Goal: Feedback & Contribution: Leave review/rating

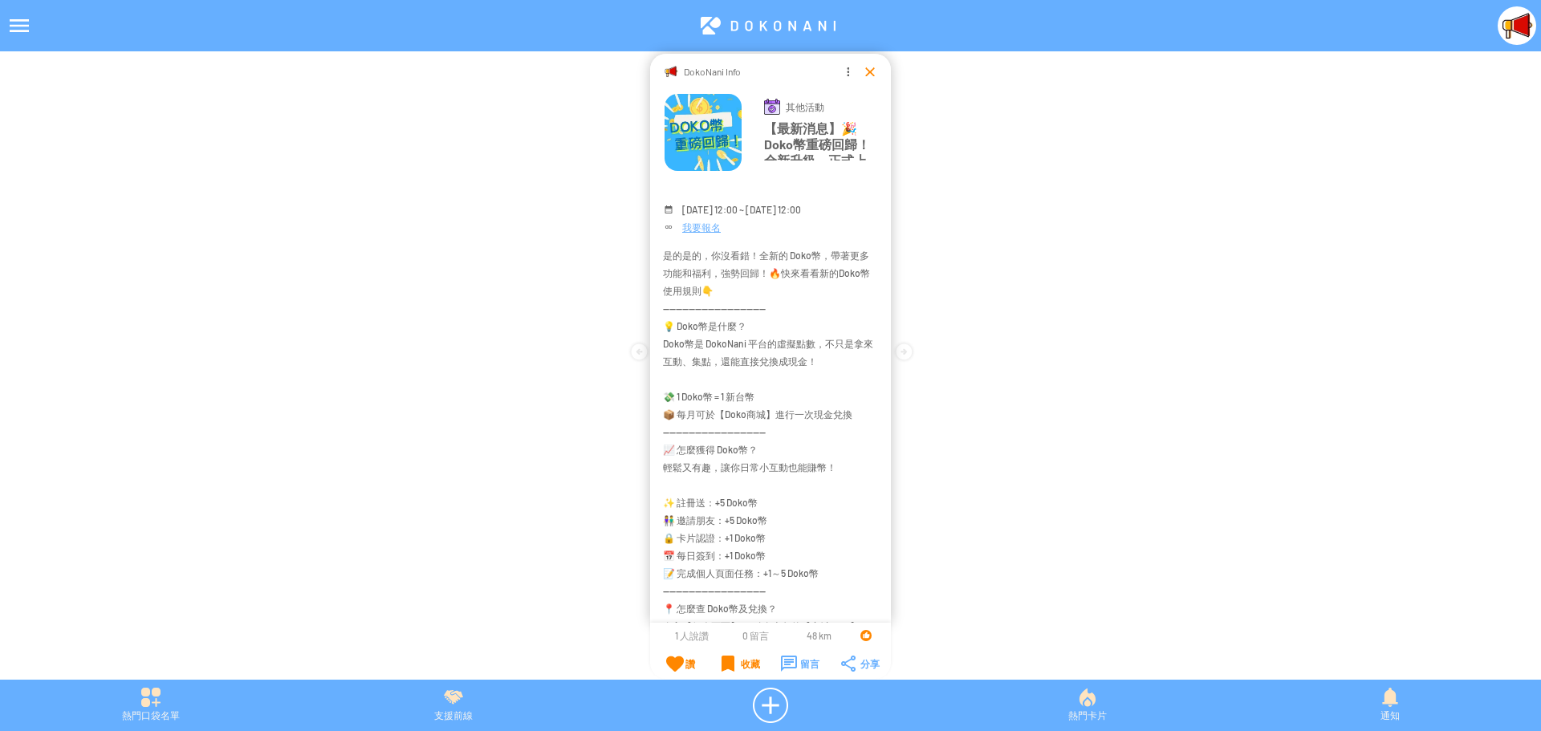
click at [868, 67] on div at bounding box center [870, 71] width 16 height 16
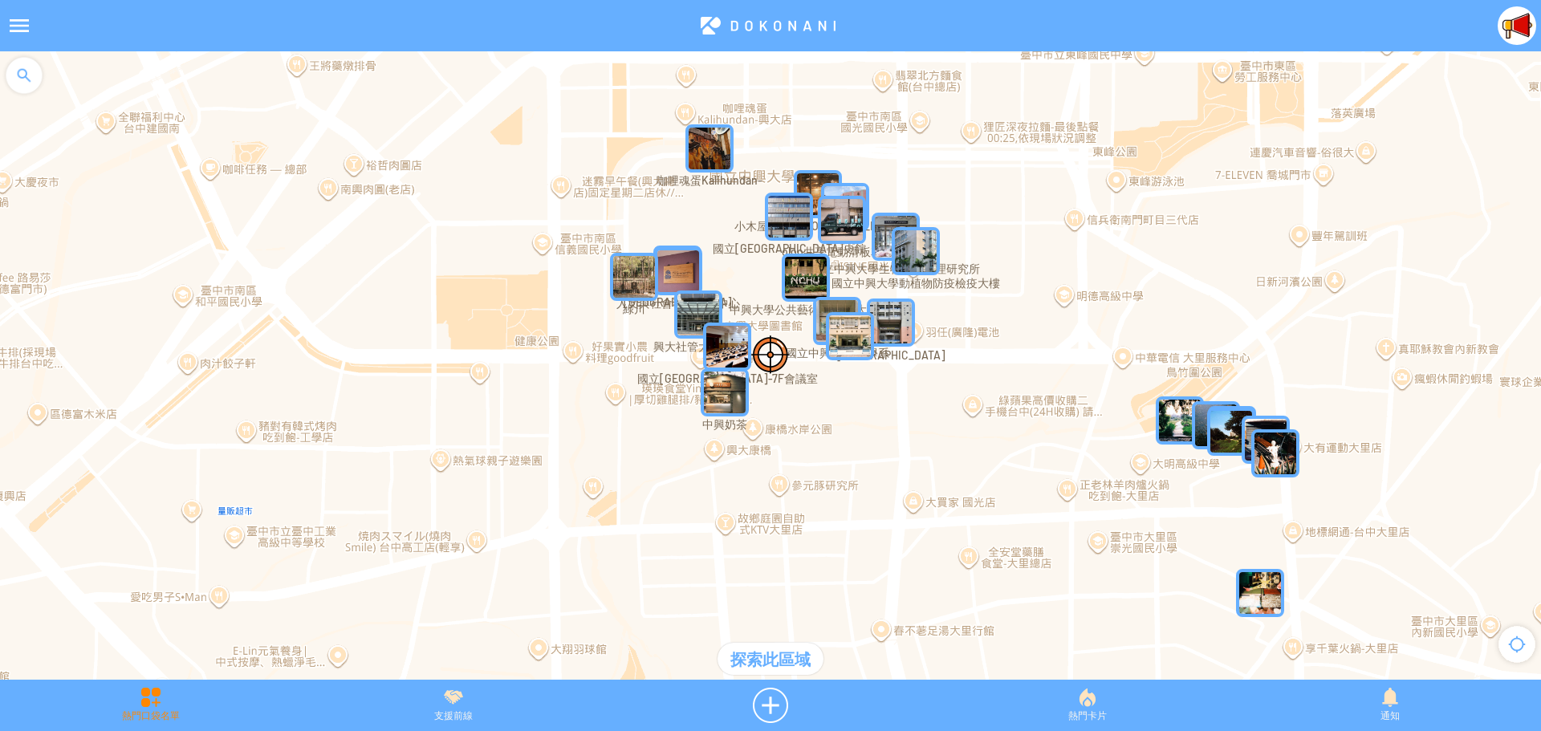
click at [147, 700] on div "熱門口袋名單" at bounding box center [151, 705] width 302 height 35
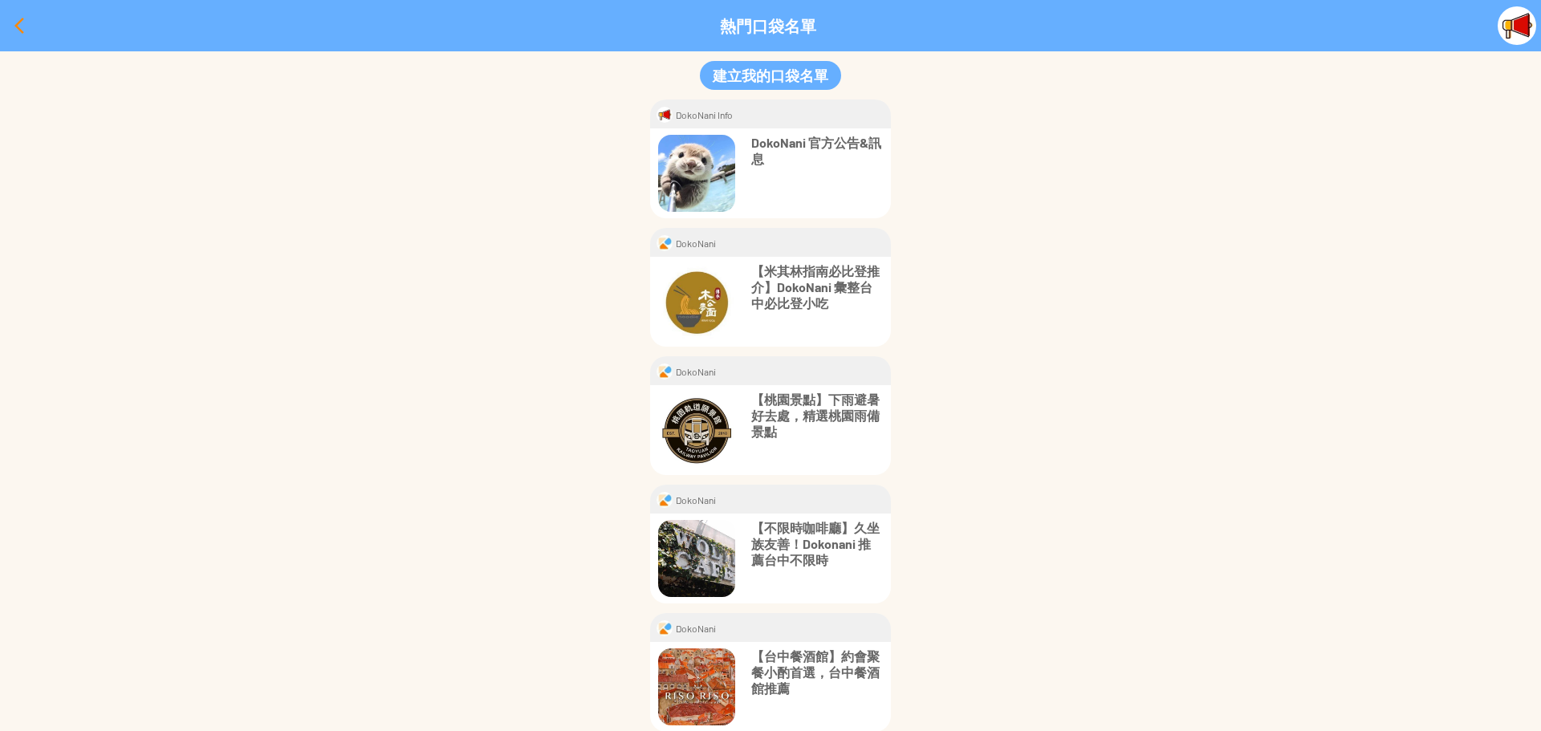
click at [18, 24] on div at bounding box center [19, 25] width 39 height 39
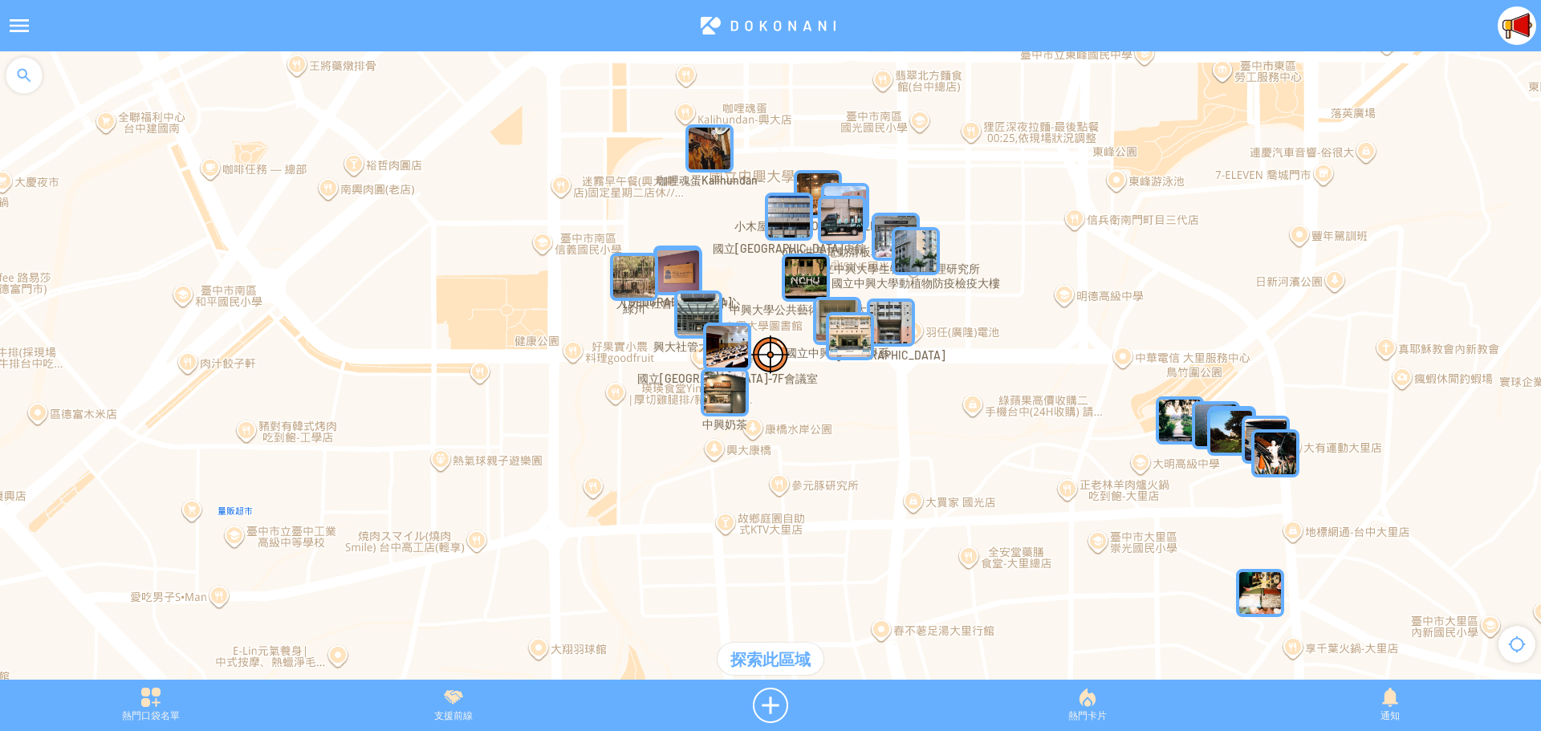
click at [22, 31] on div at bounding box center [19, 25] width 39 height 39
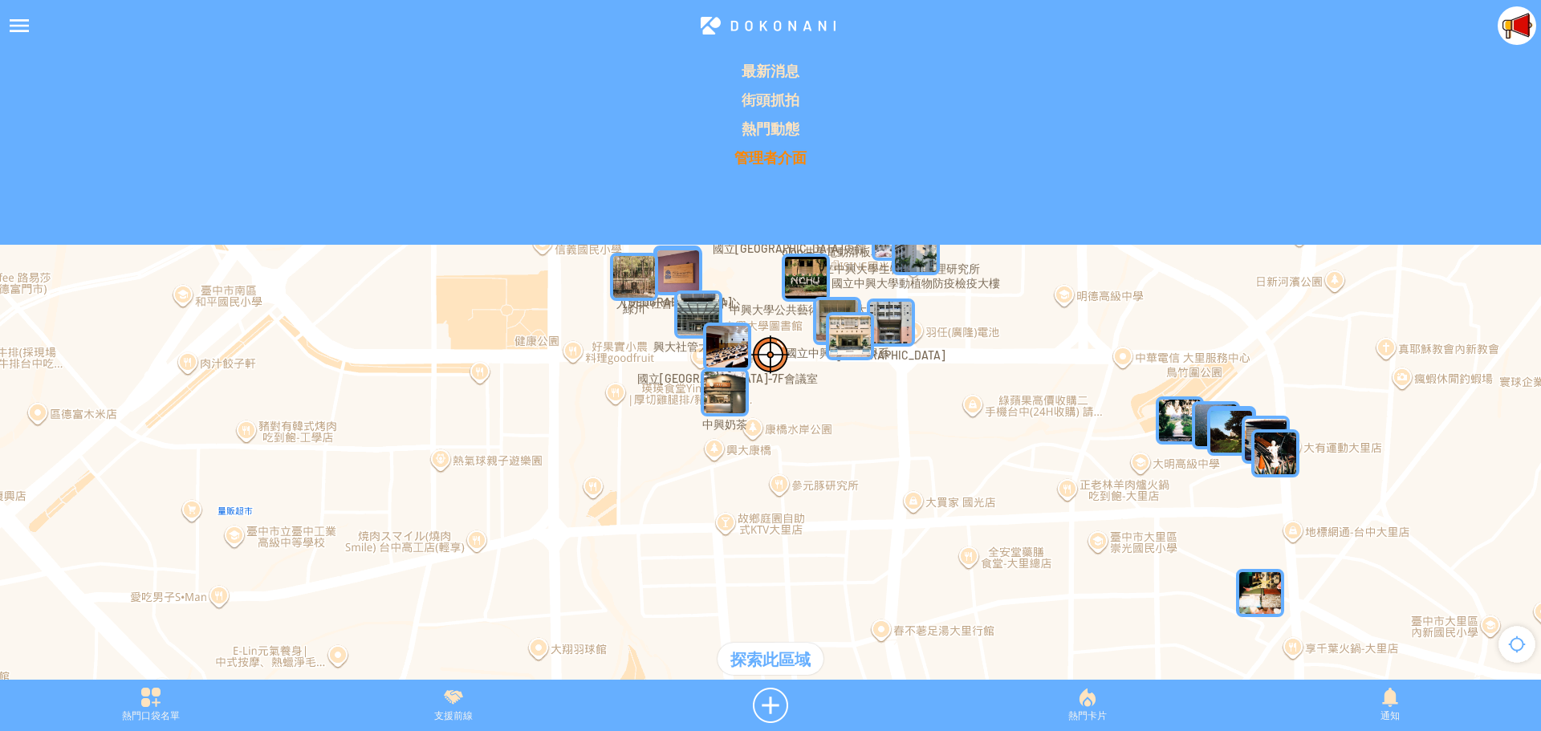
click at [787, 160] on p "管理者介面" at bounding box center [771, 157] width 1522 height 19
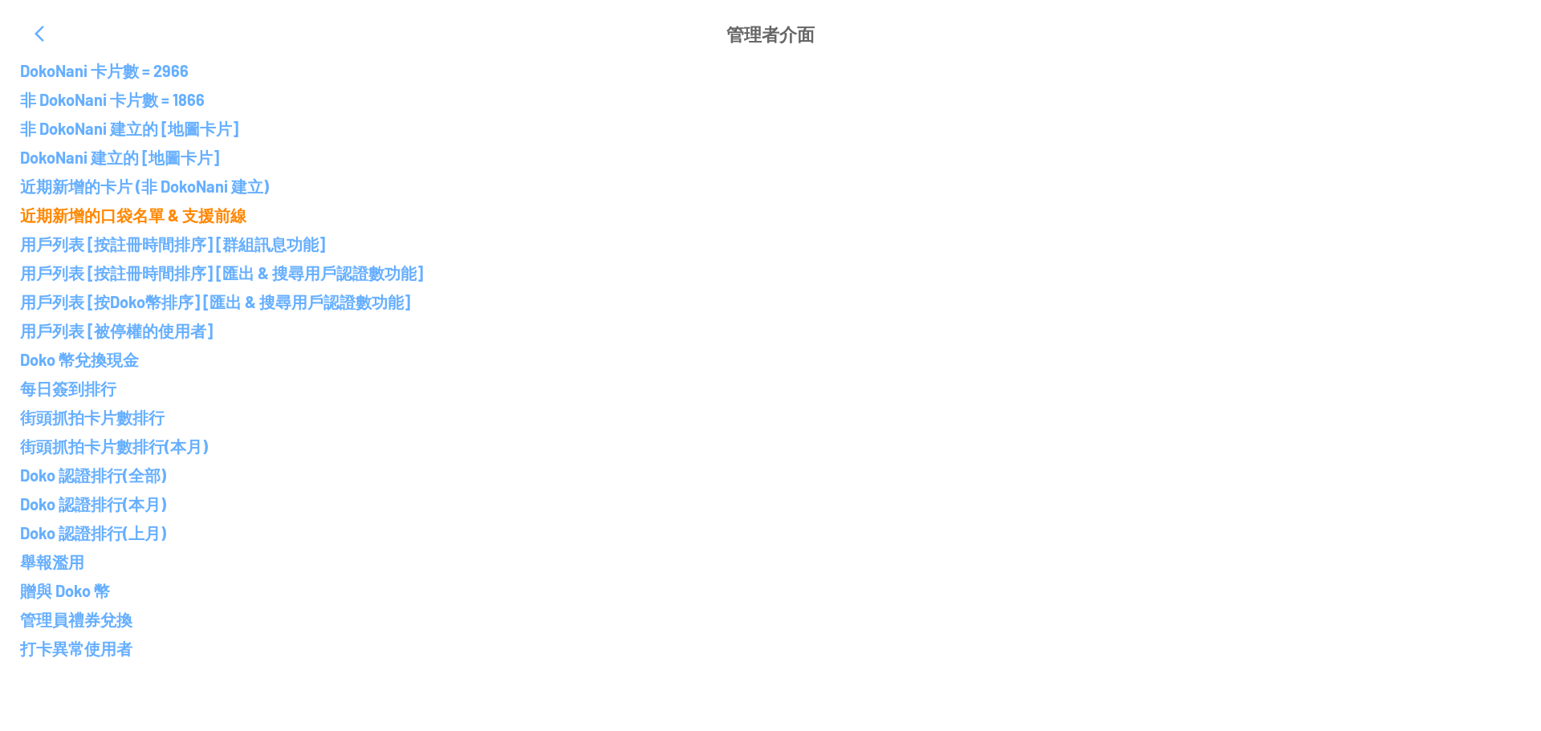
click at [171, 216] on p "近期新增的口袋名單 & 支援前線" at bounding box center [770, 215] width 1501 height 19
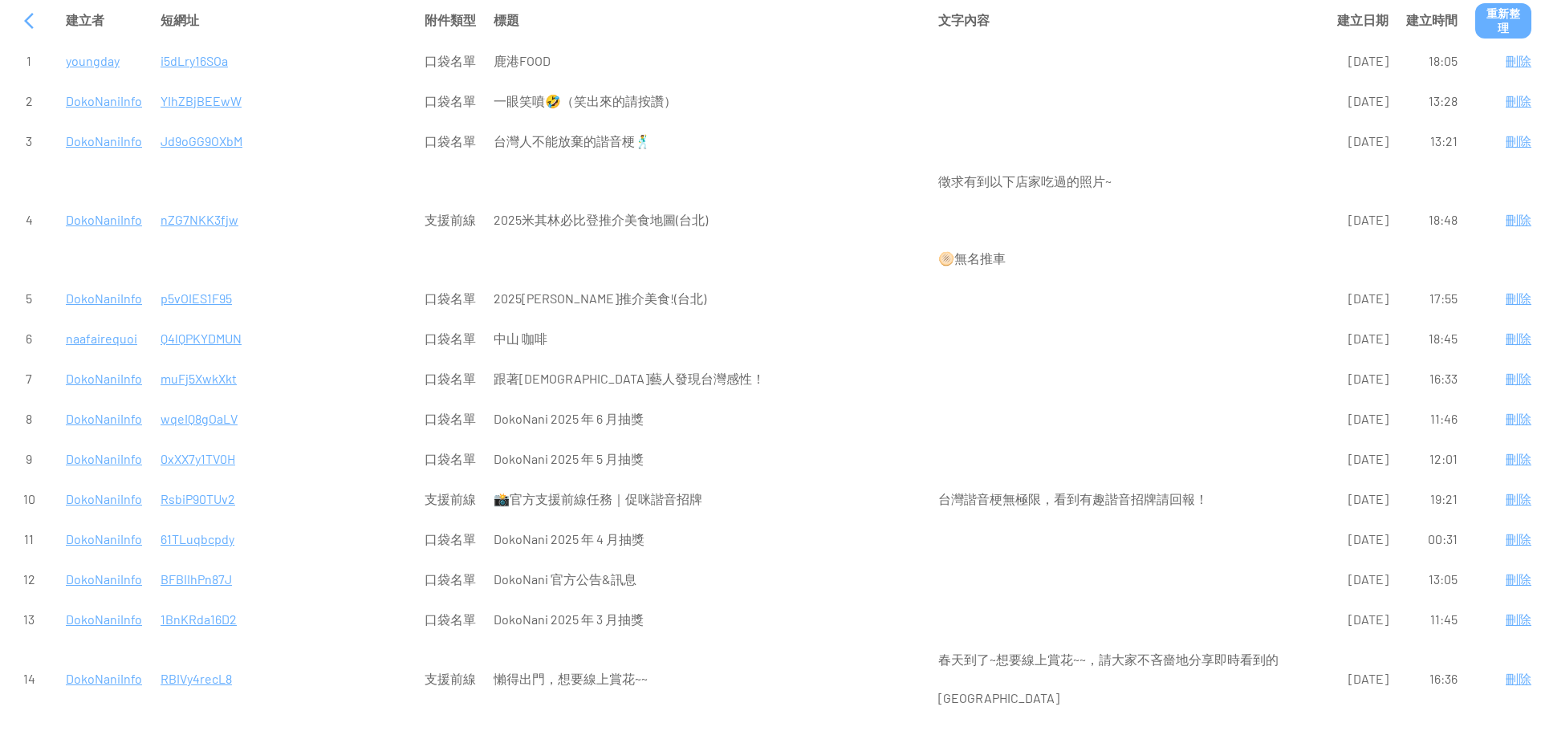
click at [213, 63] on p "i5dLry16SOa" at bounding box center [284, 61] width 246 height 39
click at [23, 17] on div at bounding box center [29, 21] width 39 height 39
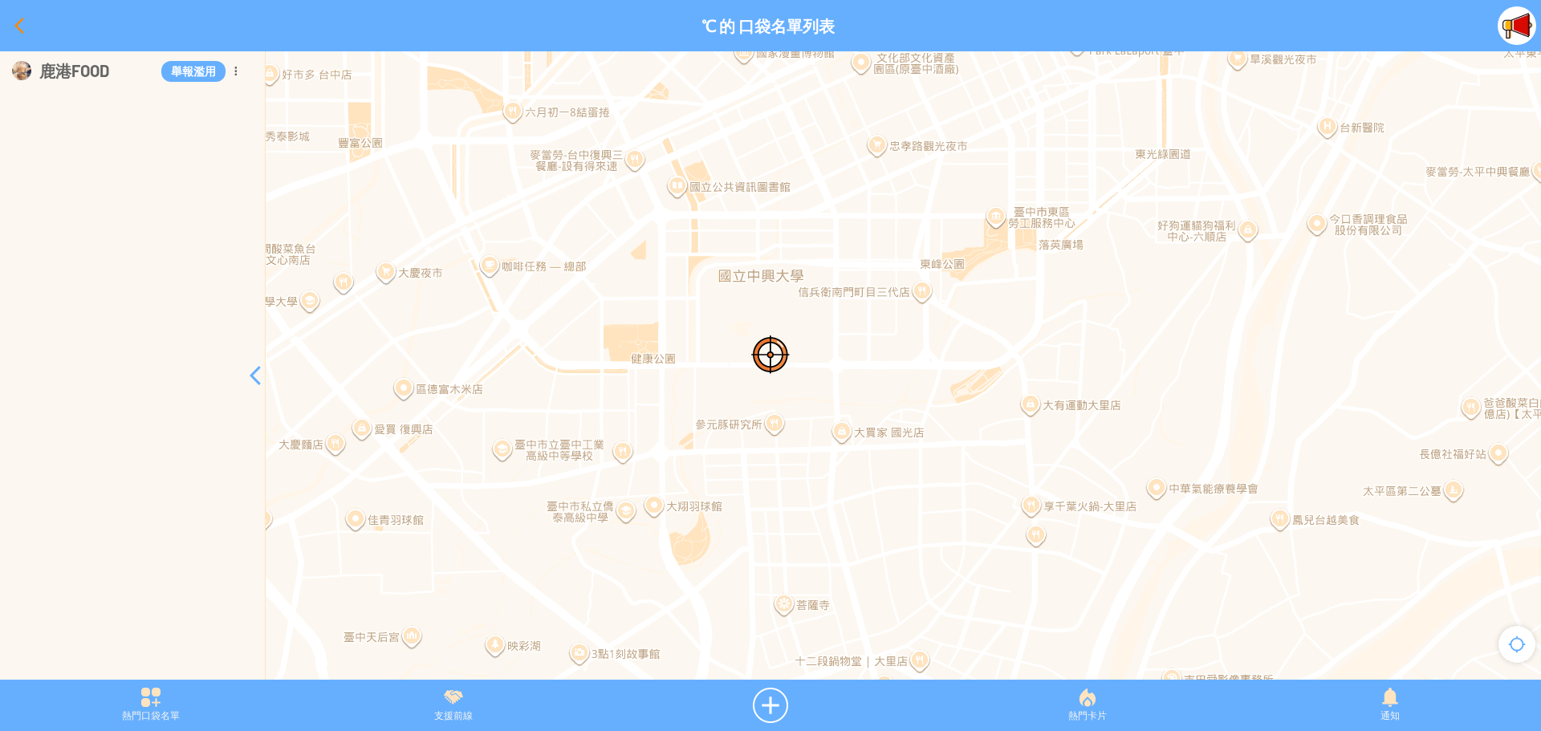
click at [15, 30] on div at bounding box center [19, 25] width 39 height 39
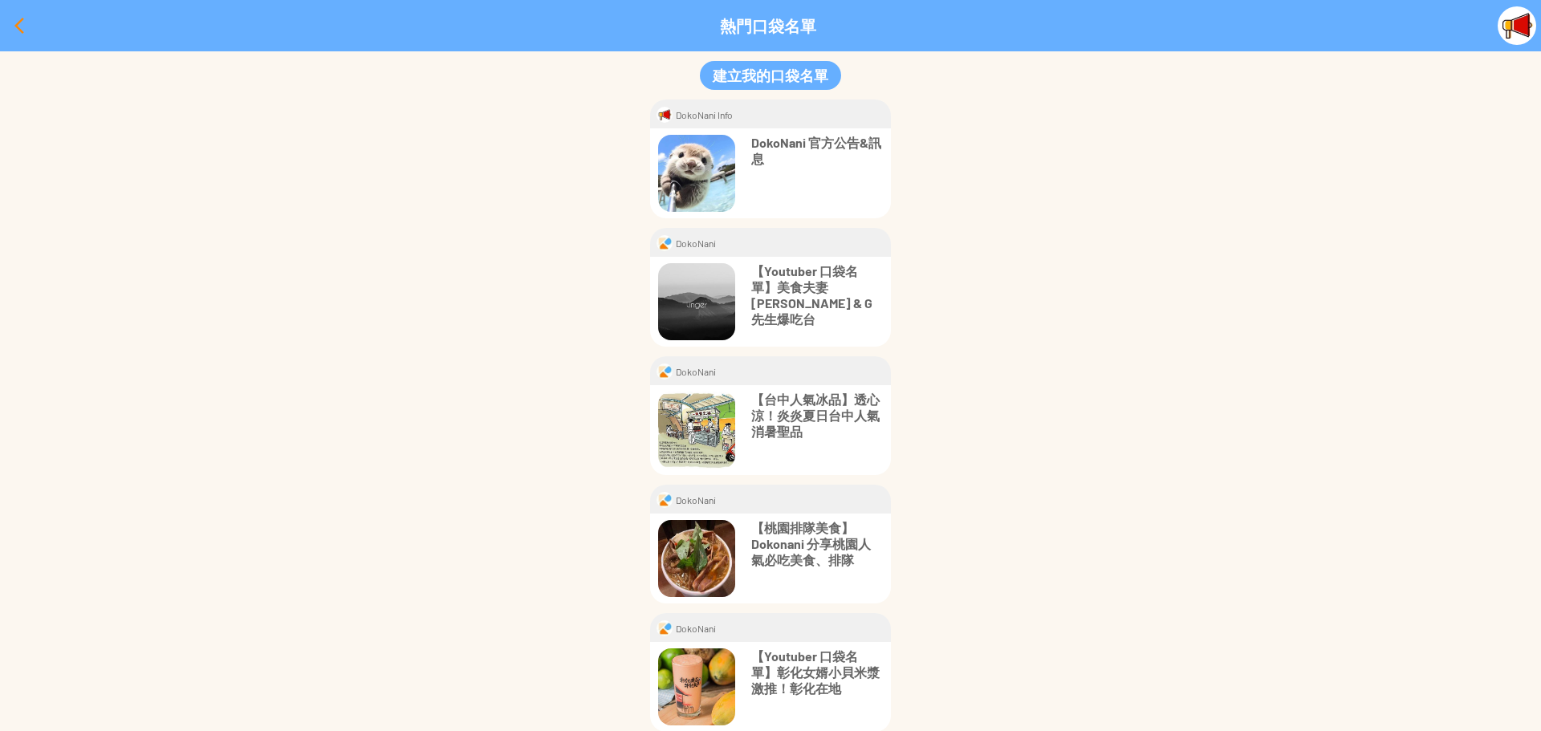
click at [10, 18] on div at bounding box center [19, 25] width 39 height 39
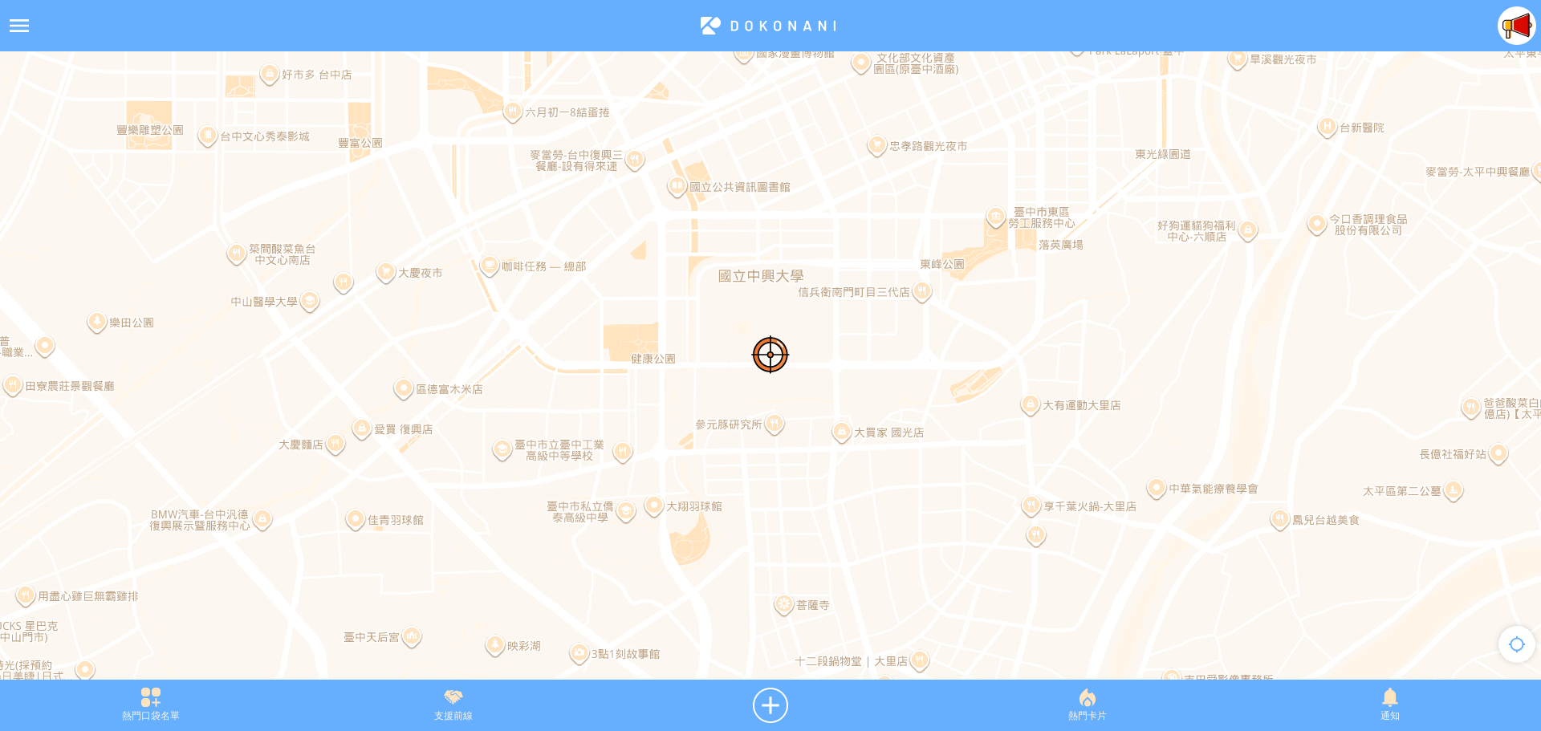
click at [15, 22] on div at bounding box center [19, 25] width 39 height 39
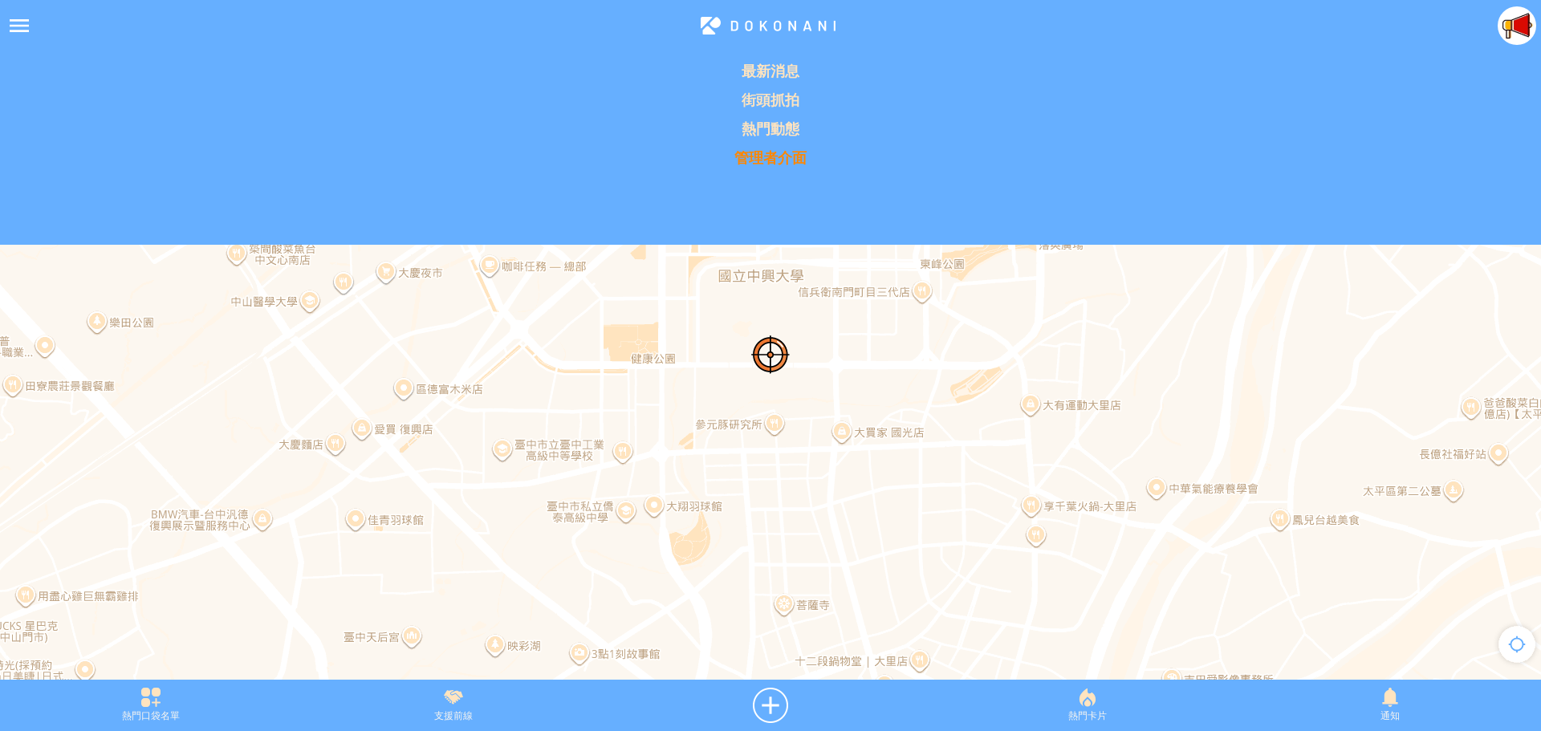
click at [775, 161] on p "管理者介面" at bounding box center [771, 157] width 1522 height 19
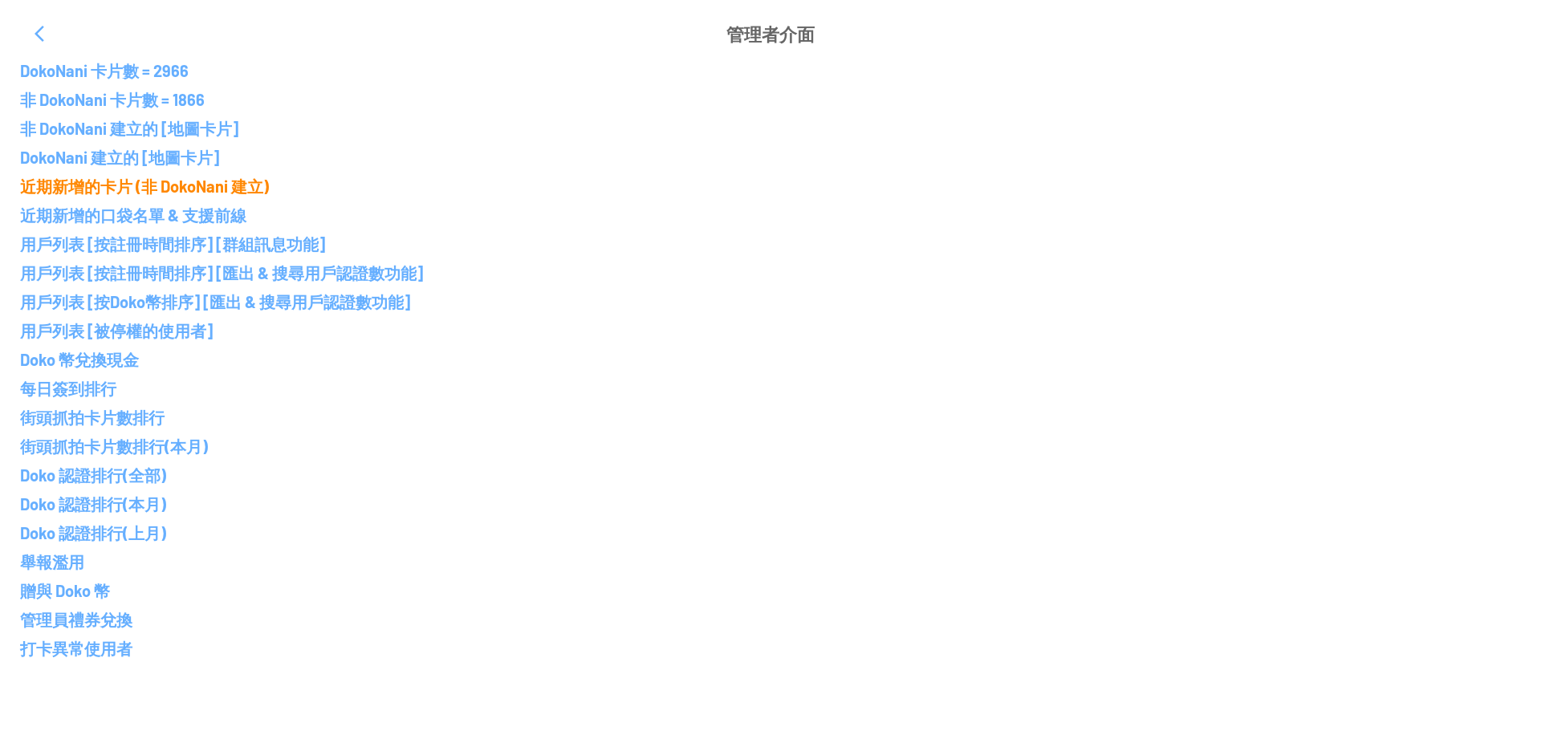
click at [148, 189] on p "近期新增的卡片 (非 DokoNani 建立)" at bounding box center [770, 186] width 1501 height 19
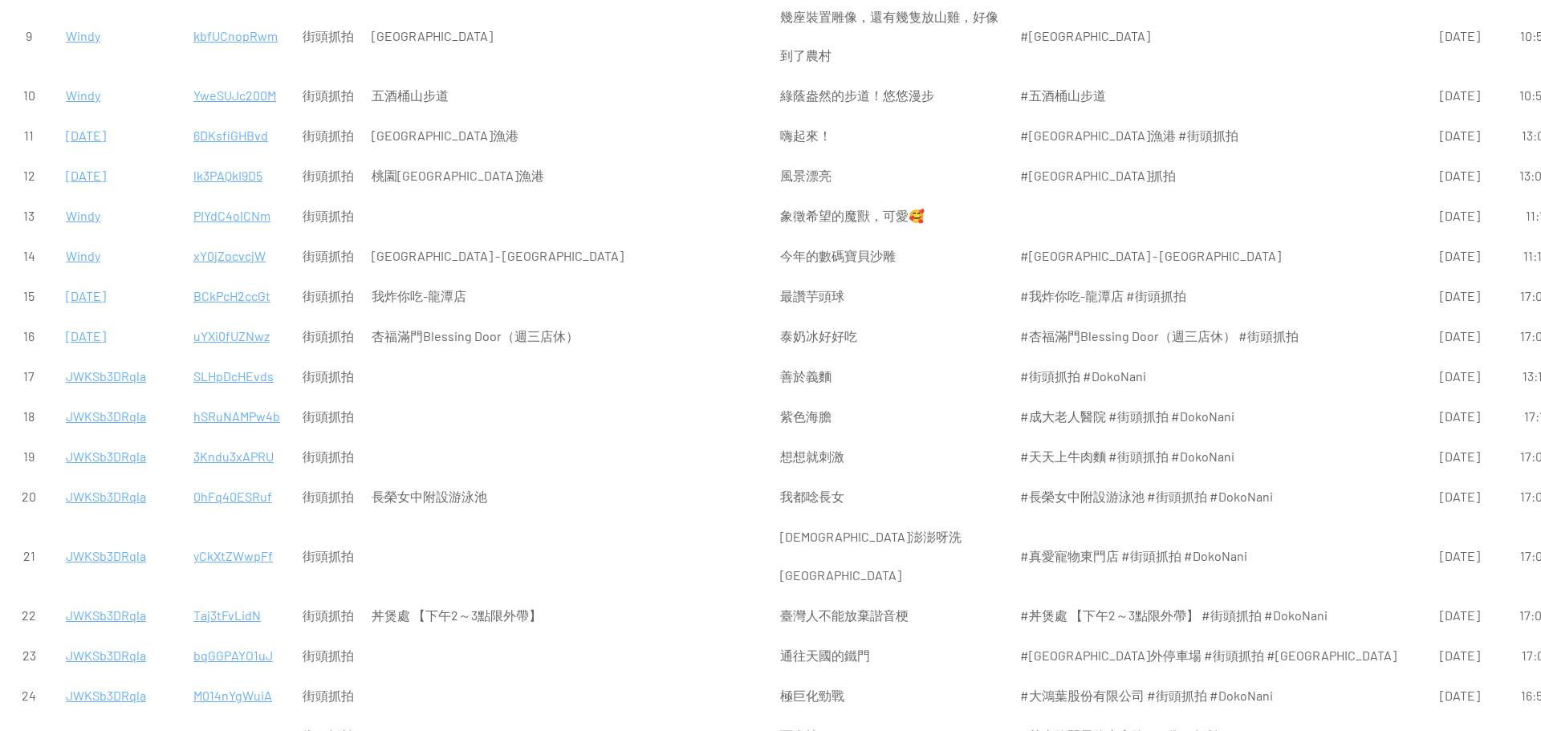
scroll to position [482, 0]
drag, startPoint x: 252, startPoint y: 336, endPoint x: 215, endPoint y: 339, distance: 37.0
click at [215, 339] on p "uYXi0fUZNwz" at bounding box center [239, 335] width 92 height 39
click at [210, 293] on p "BCkPcH2ccGt" at bounding box center [239, 295] width 92 height 39
click at [221, 251] on p "xY0jZocvcjW" at bounding box center [239, 255] width 92 height 39
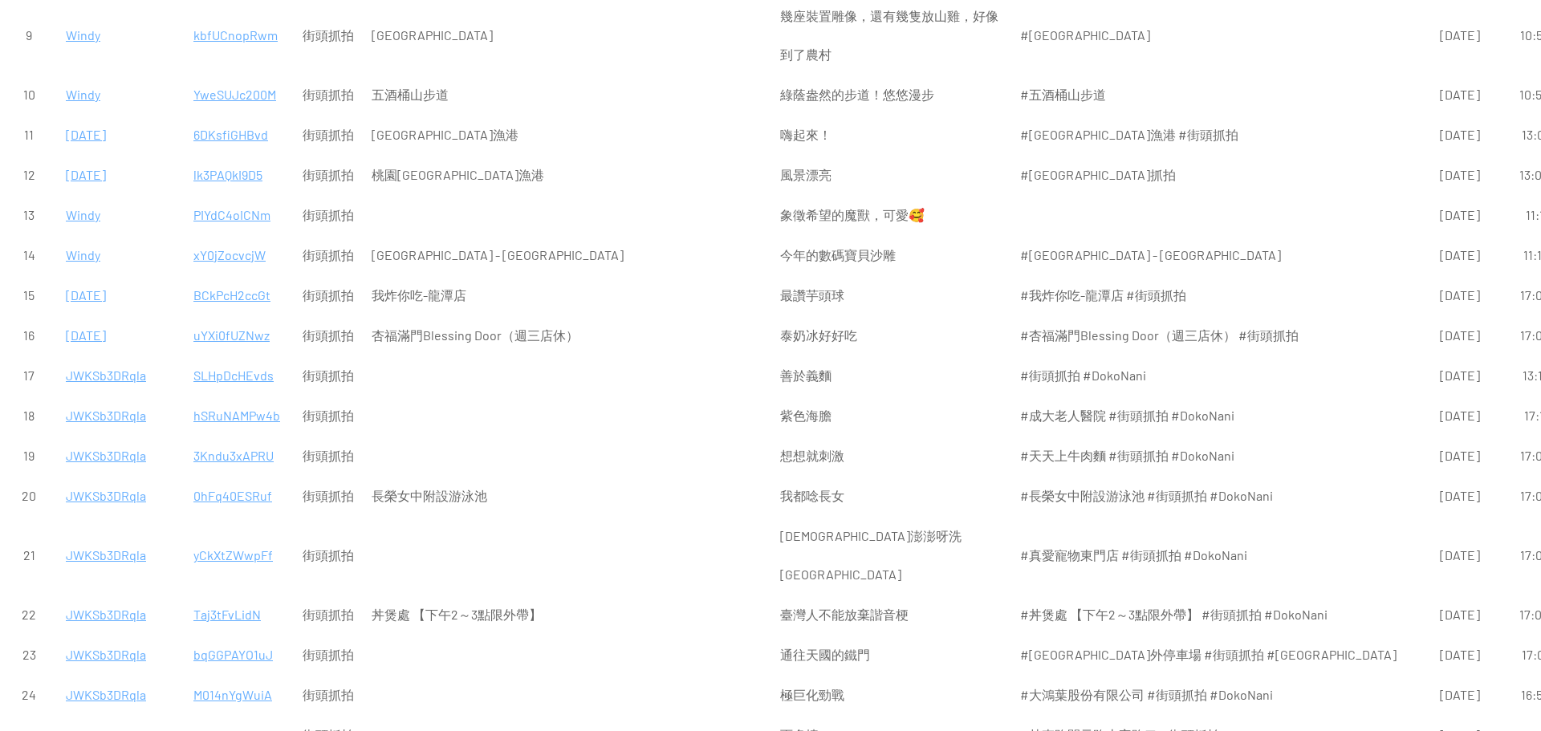
click at [211, 214] on p "PIYdC4oICNm" at bounding box center [239, 215] width 92 height 39
click at [226, 178] on p "lk3PAQkI9D5" at bounding box center [239, 175] width 92 height 39
click at [224, 136] on p "6DKsfiGHBvd" at bounding box center [239, 135] width 92 height 39
click at [226, 94] on p "YweSUJc200M" at bounding box center [239, 94] width 92 height 39
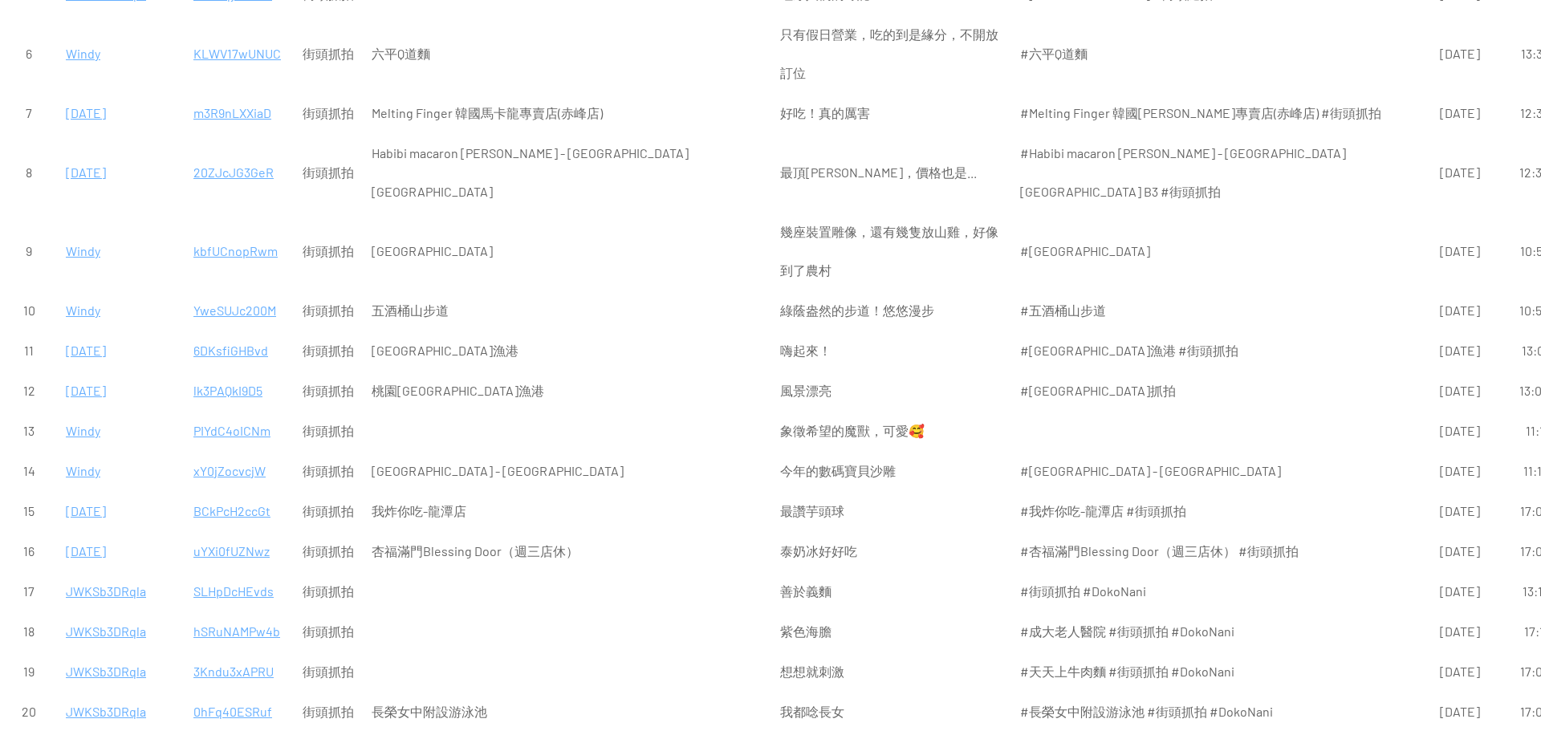
scroll to position [241, 0]
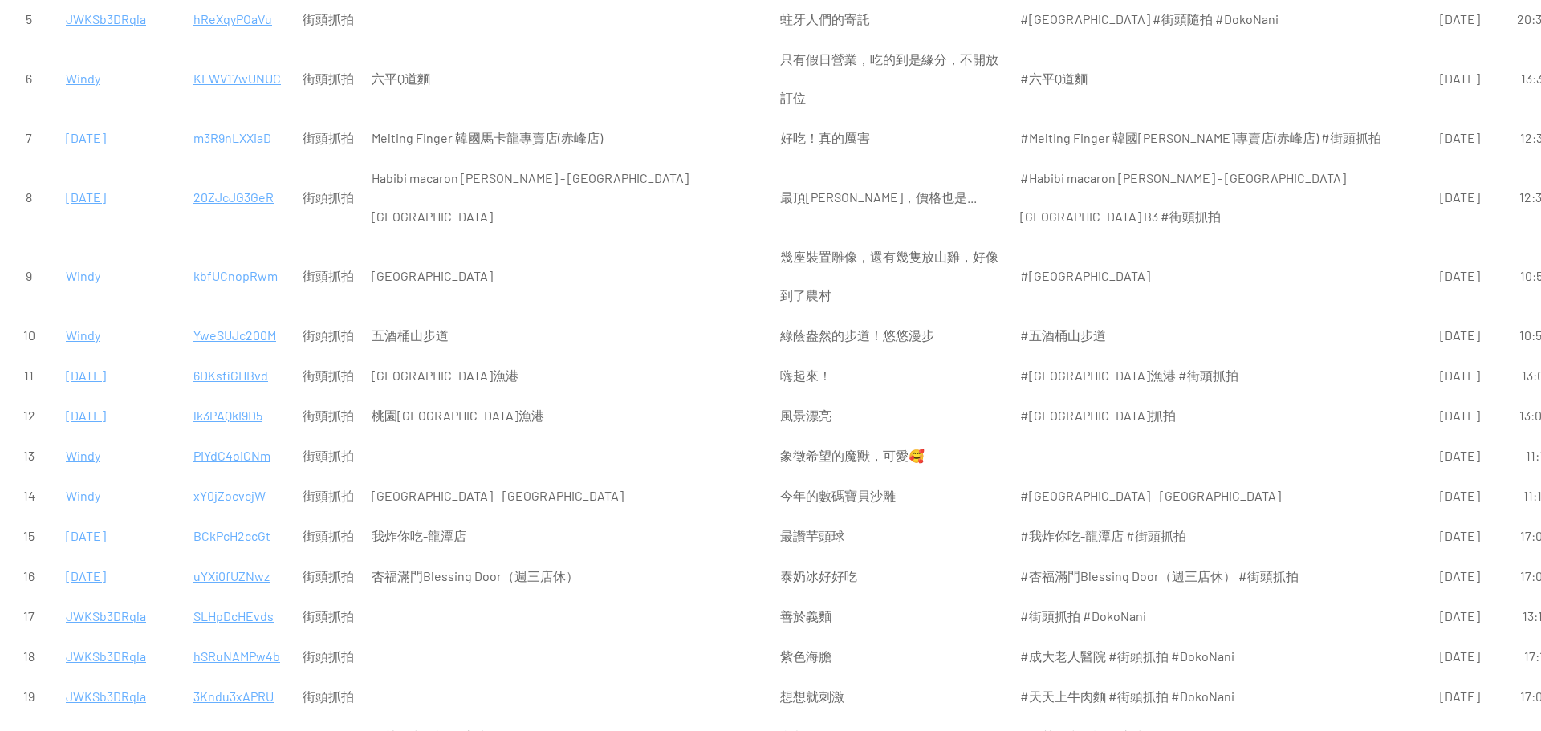
click at [252, 276] on p "kbfUCnopRwm" at bounding box center [239, 276] width 92 height 39
click at [206, 194] on p "20ZJcJG3GeR" at bounding box center [239, 197] width 92 height 39
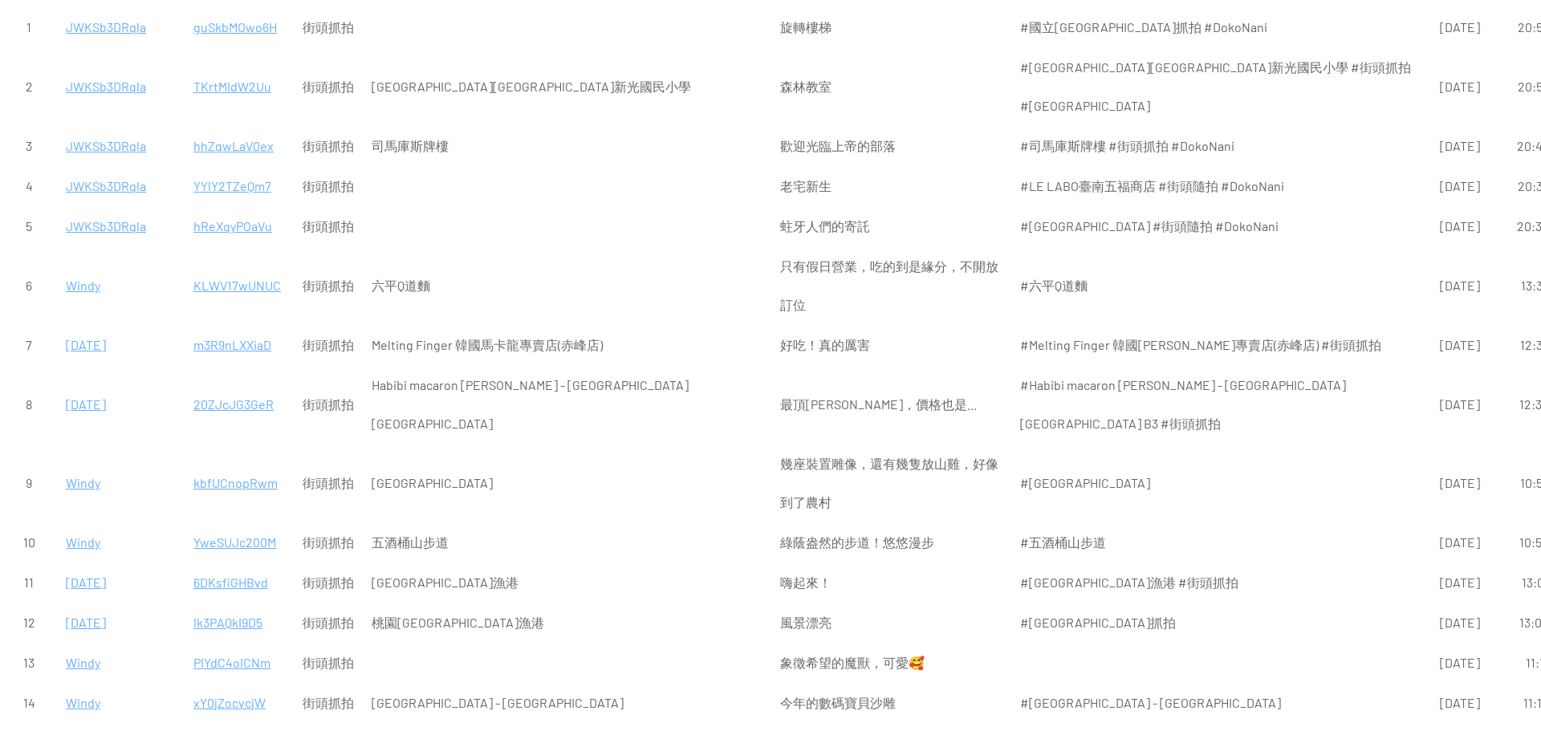
scroll to position [0, 0]
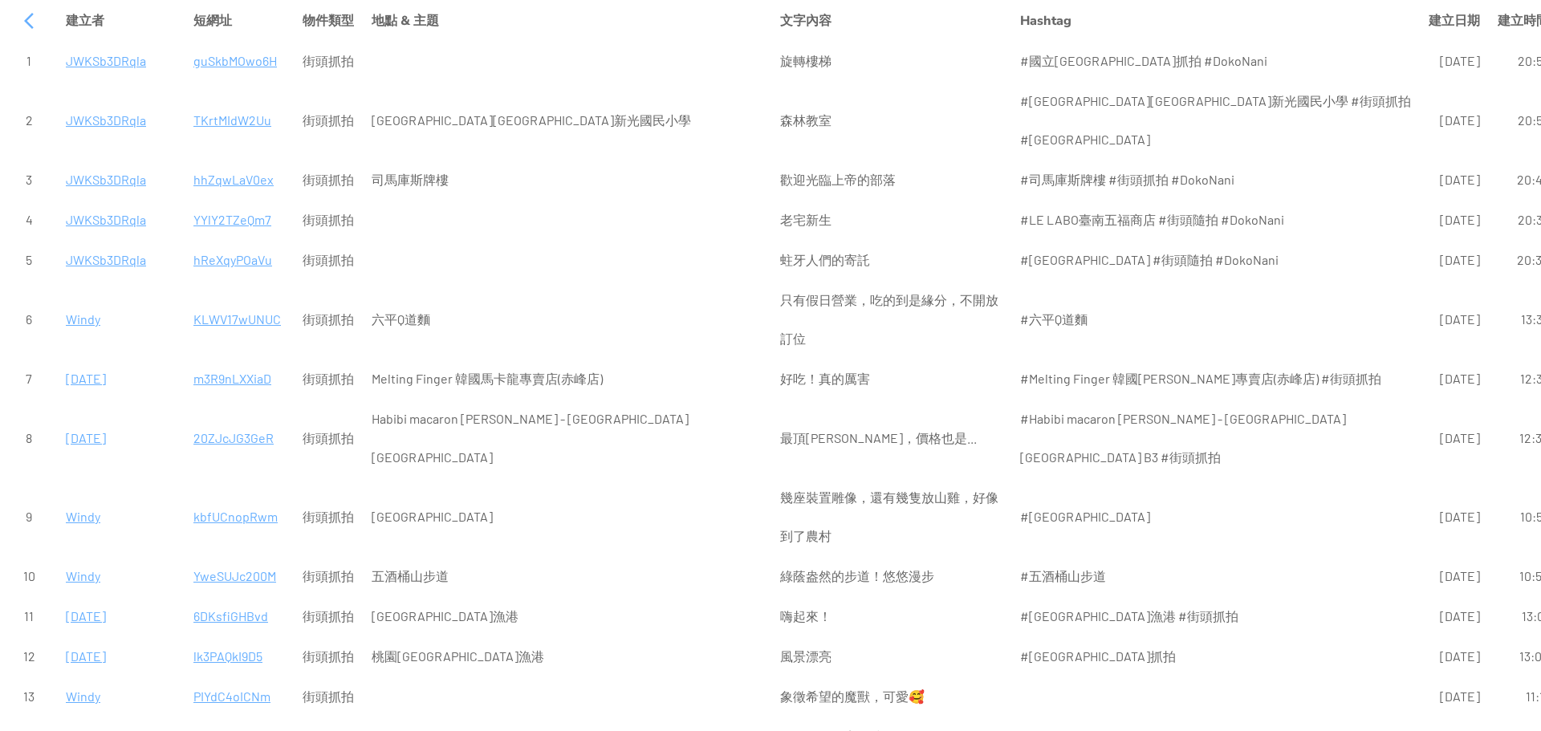
click at [219, 362] on p "m3R9nLXXiaD" at bounding box center [239, 379] width 92 height 39
click at [232, 300] on p "KLWV17wUNUC" at bounding box center [239, 319] width 92 height 39
click at [229, 241] on p "hReXqyPOaVu" at bounding box center [239, 260] width 92 height 39
click at [229, 201] on p "YYlY2TZeQm7" at bounding box center [239, 220] width 92 height 39
click at [233, 161] on p "hhZqwLaV0ex" at bounding box center [239, 180] width 92 height 39
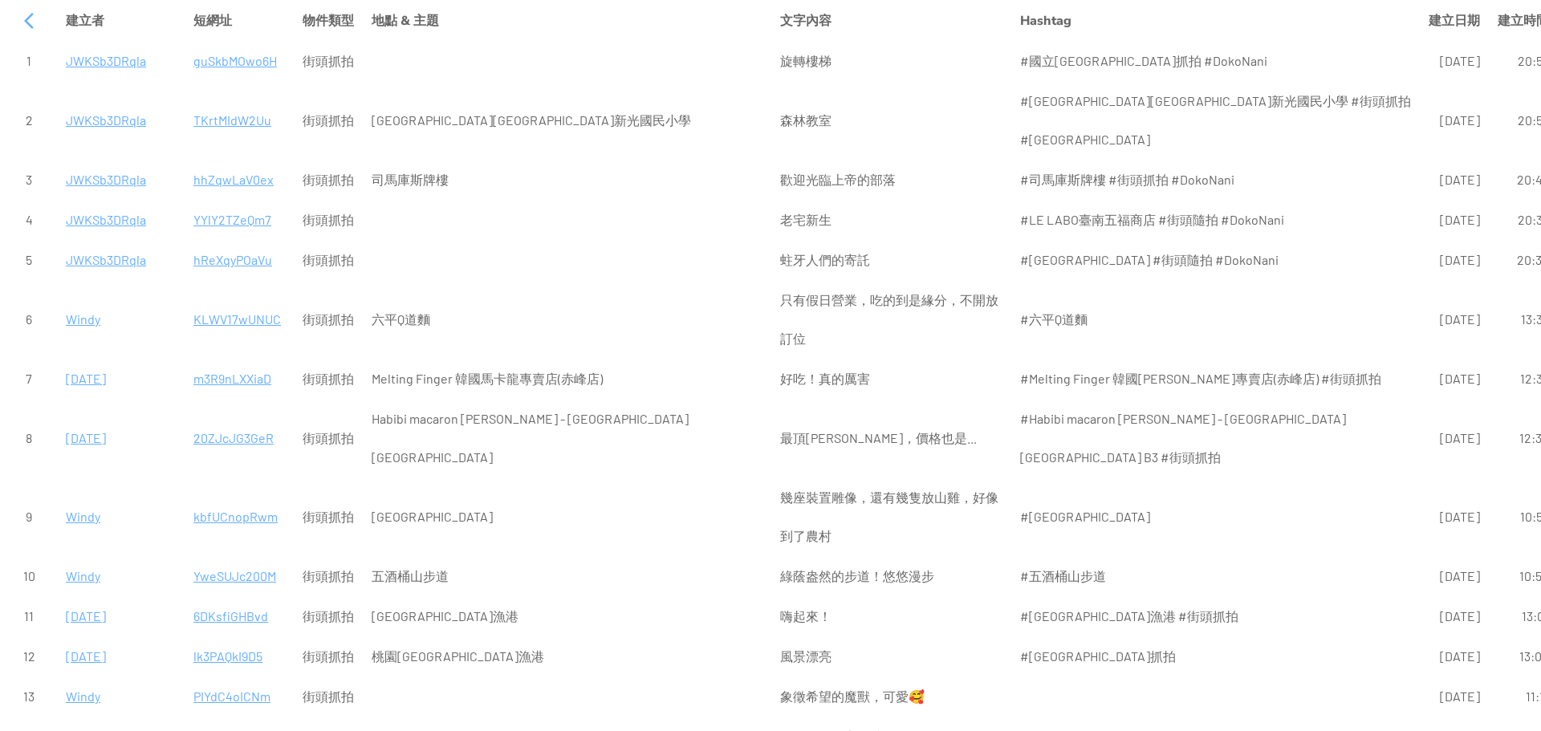
click at [251, 101] on p "TKrtMIdW2Uu" at bounding box center [239, 120] width 92 height 39
click at [243, 59] on p "guSkbMOwo6H" at bounding box center [239, 61] width 92 height 39
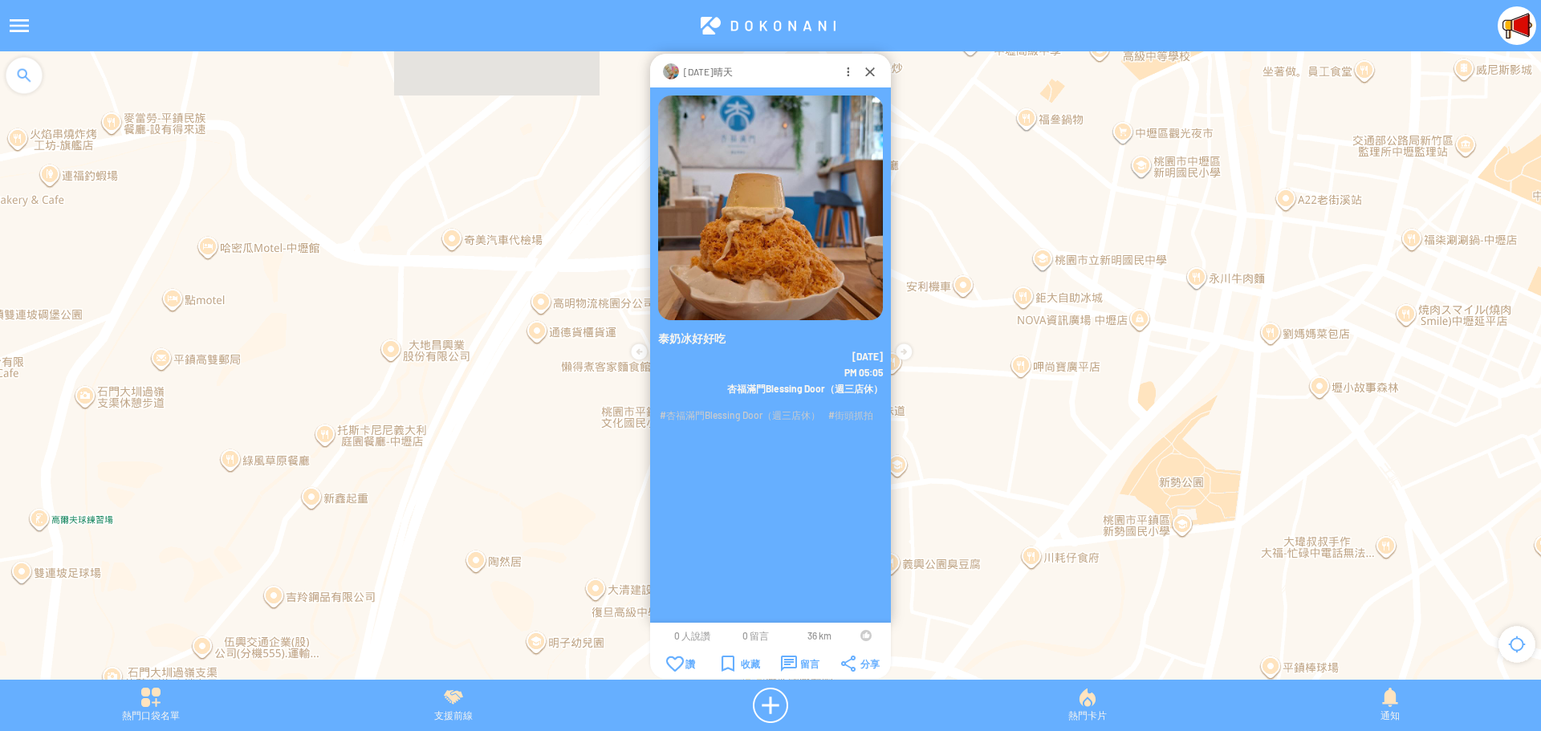
click at [862, 636] on div at bounding box center [866, 635] width 11 height 11
click at [868, 71] on div at bounding box center [870, 71] width 16 height 16
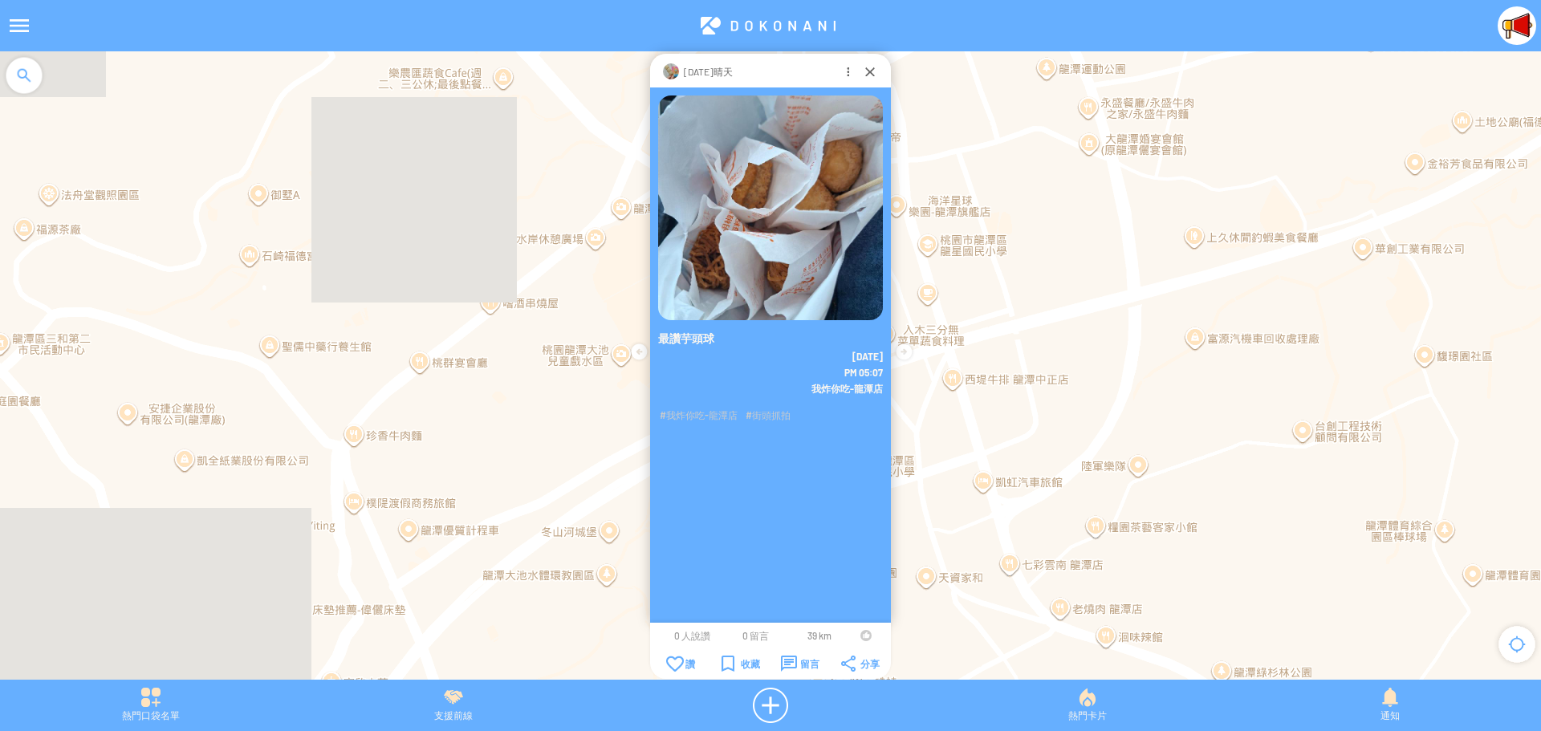
click at [862, 636] on div at bounding box center [866, 635] width 11 height 11
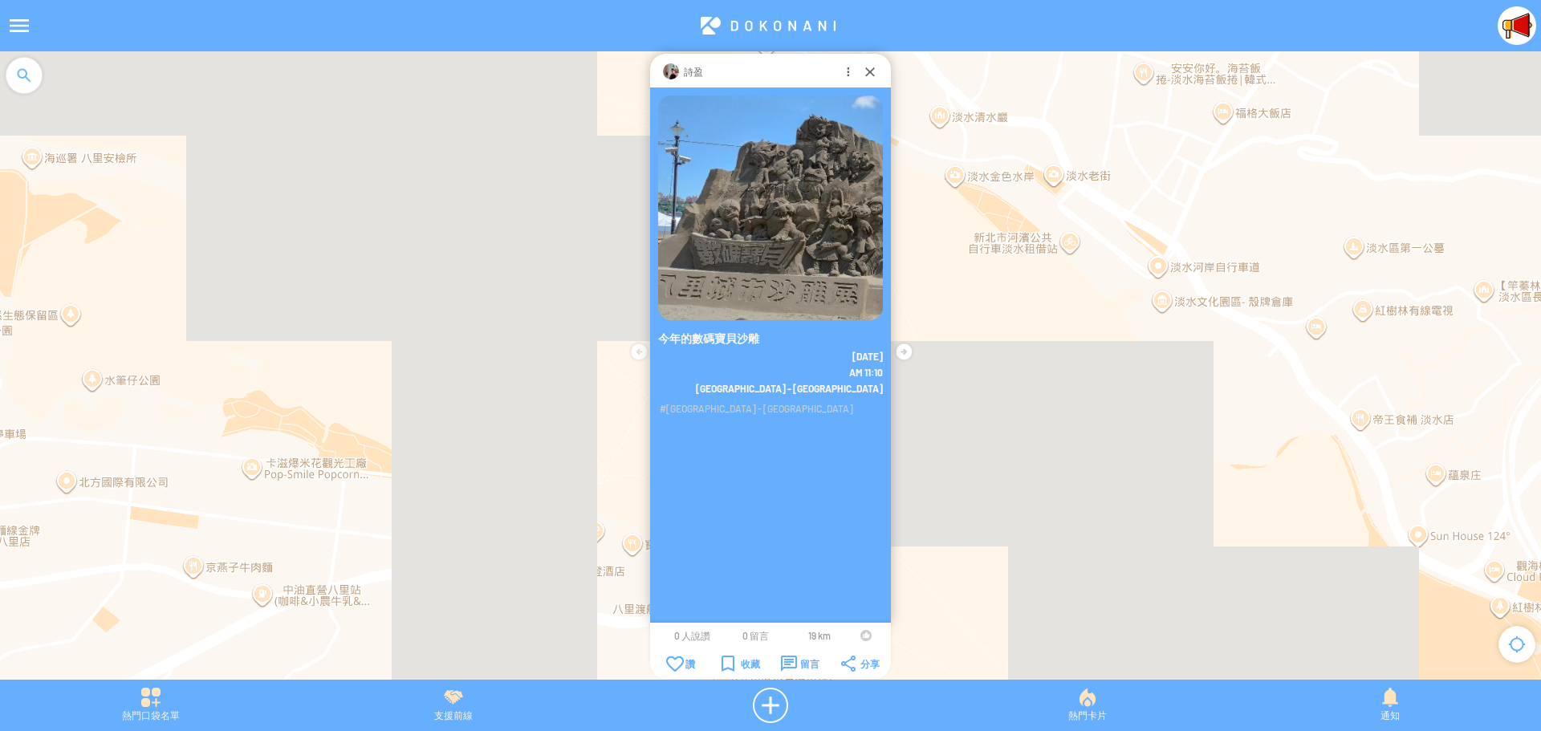
click at [864, 636] on div at bounding box center [866, 635] width 11 height 11
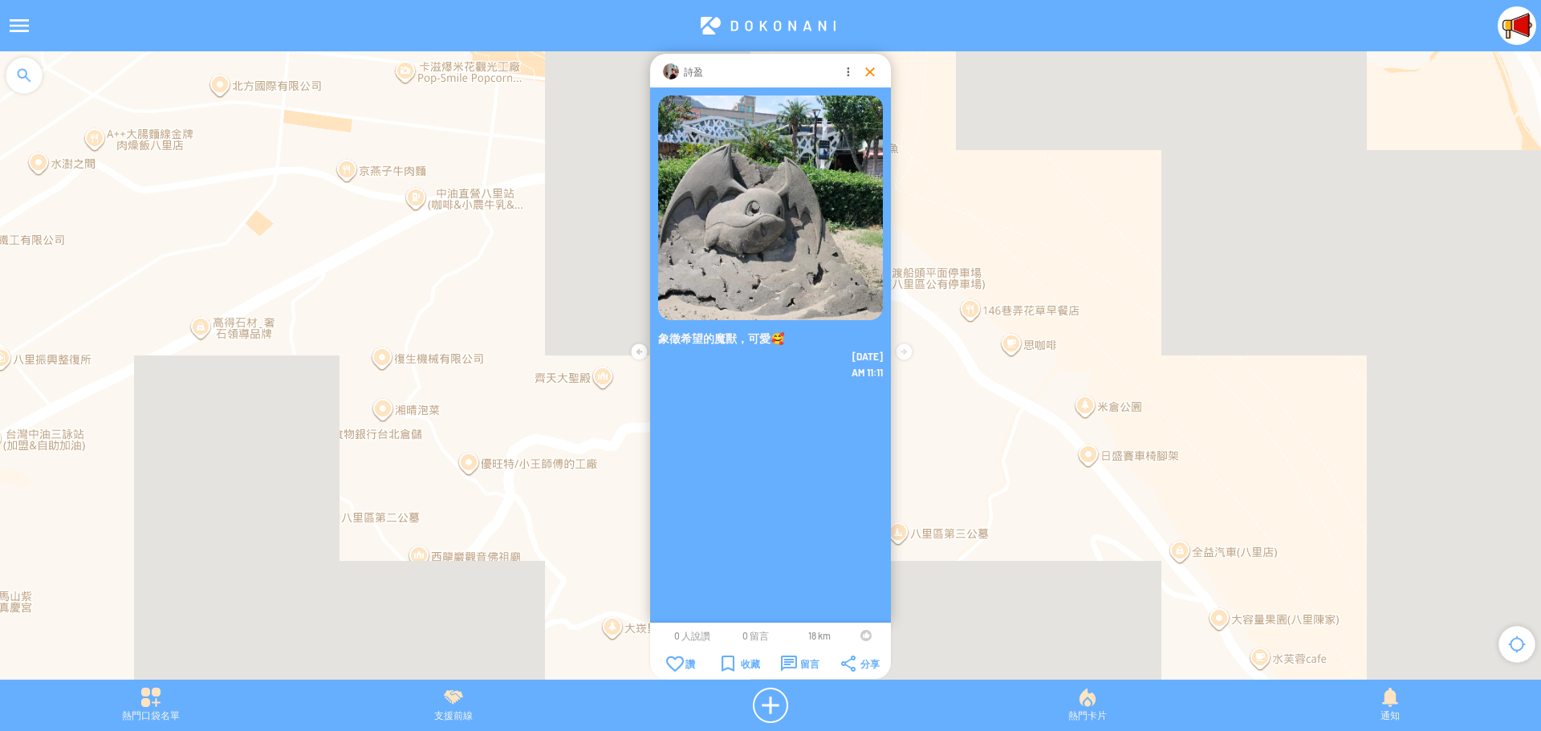
click at [863, 68] on div at bounding box center [870, 71] width 16 height 16
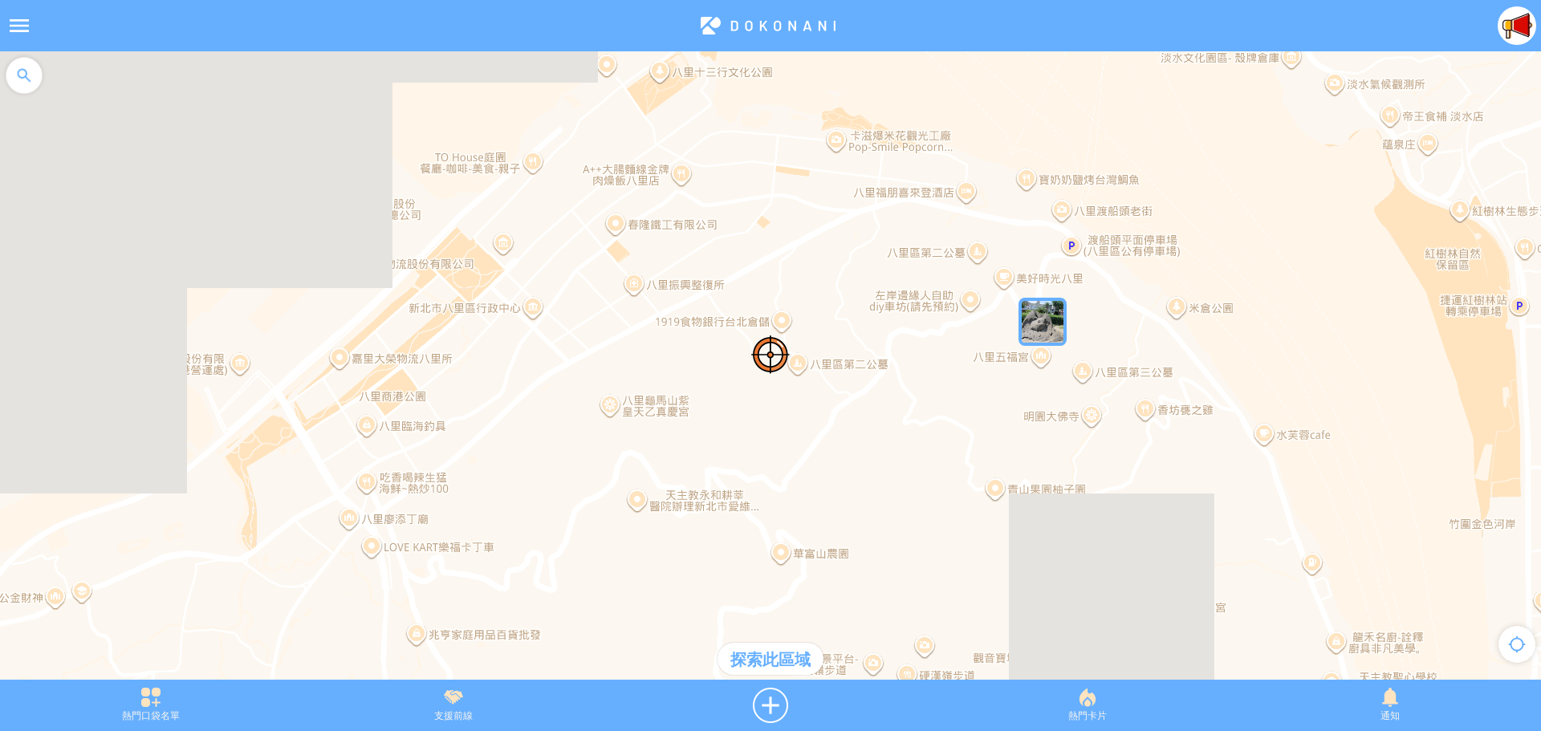
click at [791, 670] on div "探索此區域" at bounding box center [771, 659] width 106 height 32
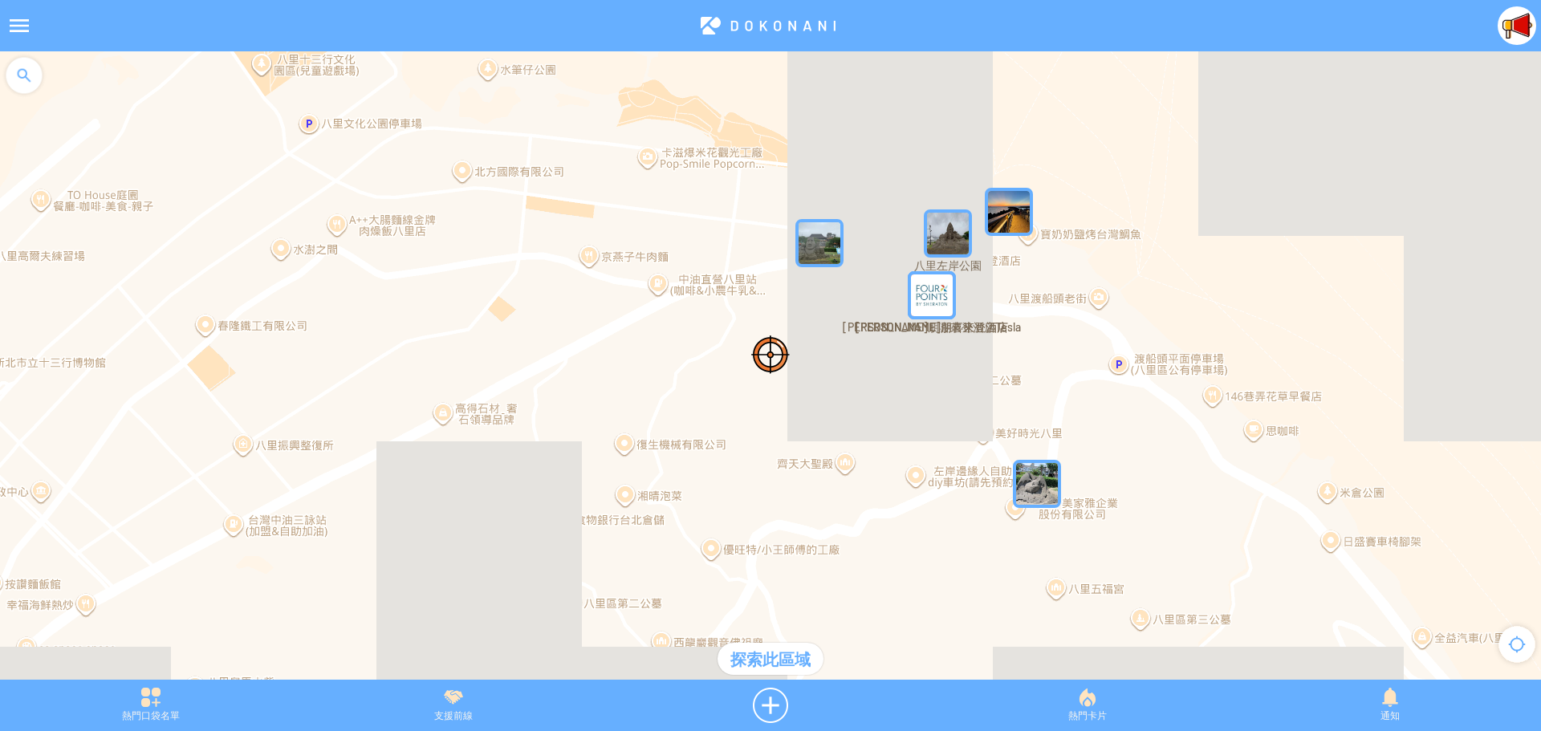
drag, startPoint x: 1128, startPoint y: 325, endPoint x: 873, endPoint y: 569, distance: 352.6
click at [873, 569] on div at bounding box center [770, 373] width 1541 height 645
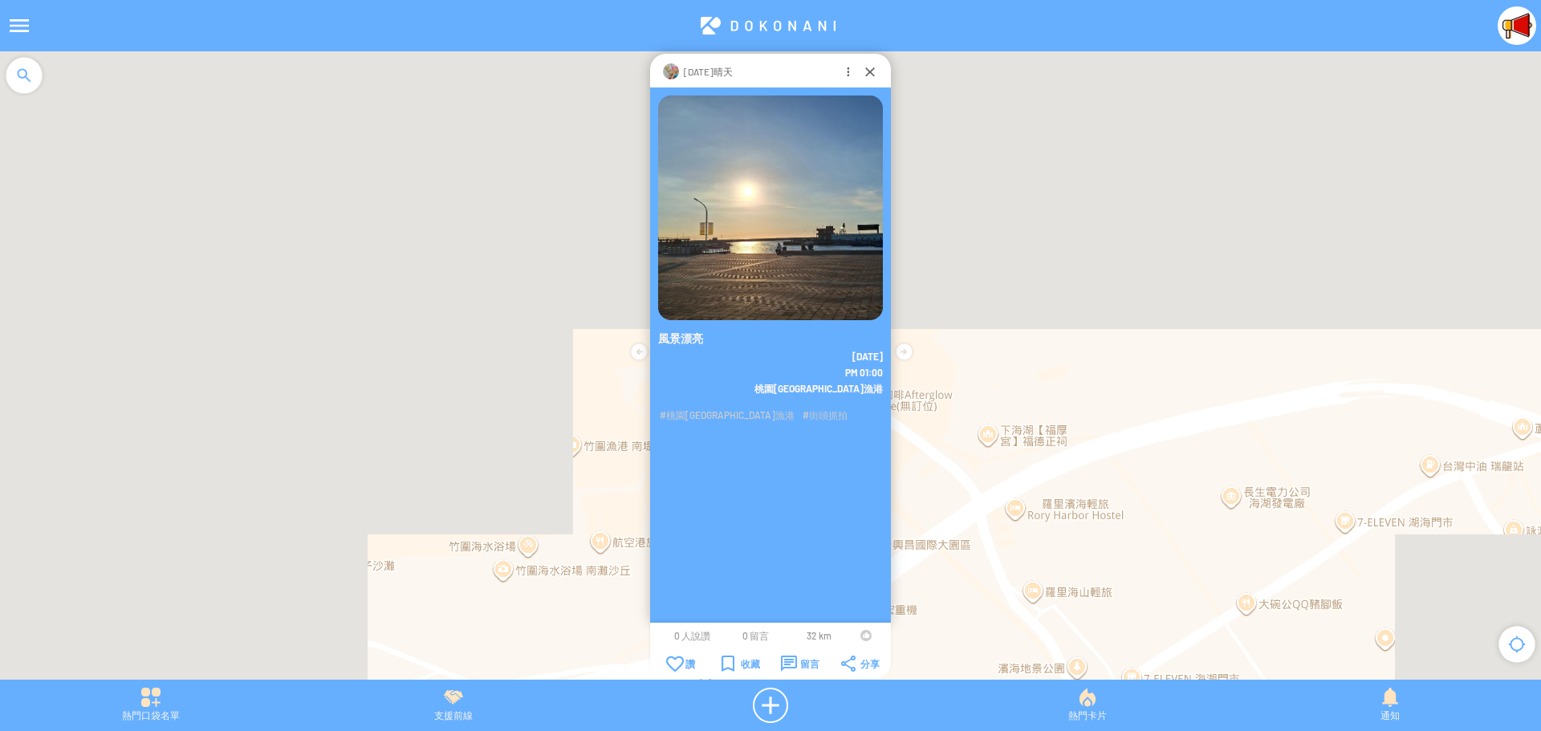
click at [862, 633] on div at bounding box center [866, 635] width 11 height 11
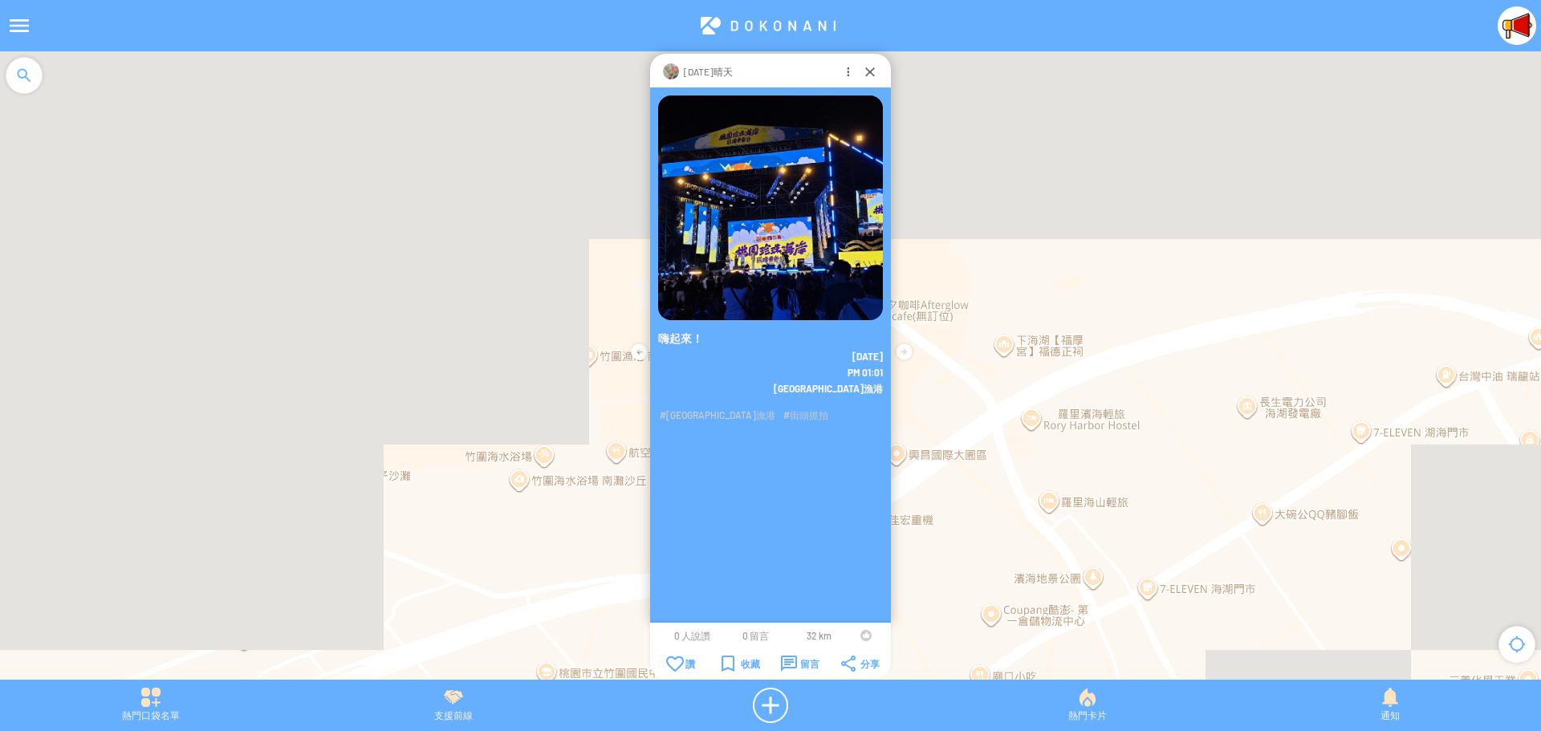
click at [864, 637] on div at bounding box center [866, 635] width 11 height 11
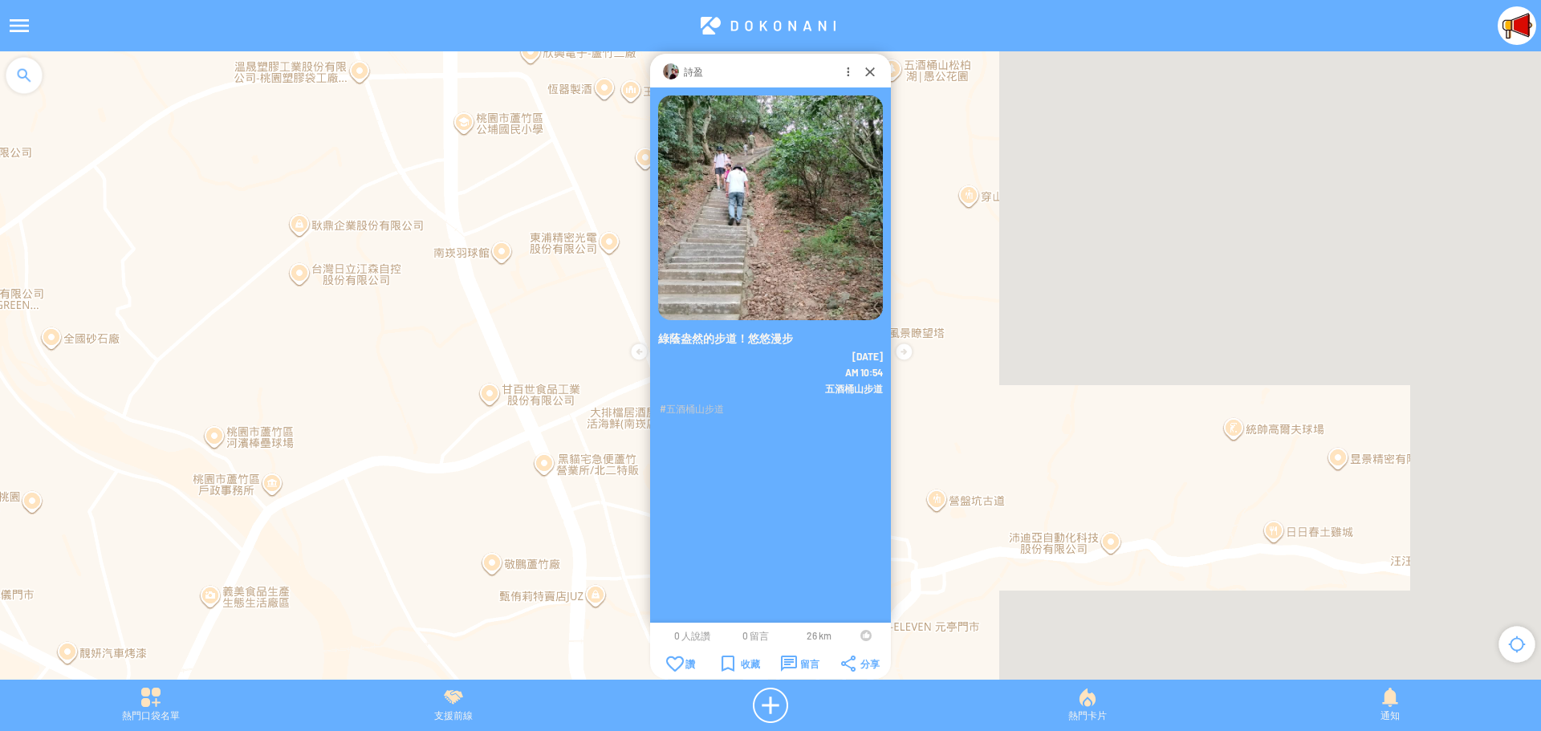
click at [864, 637] on div at bounding box center [866, 635] width 11 height 11
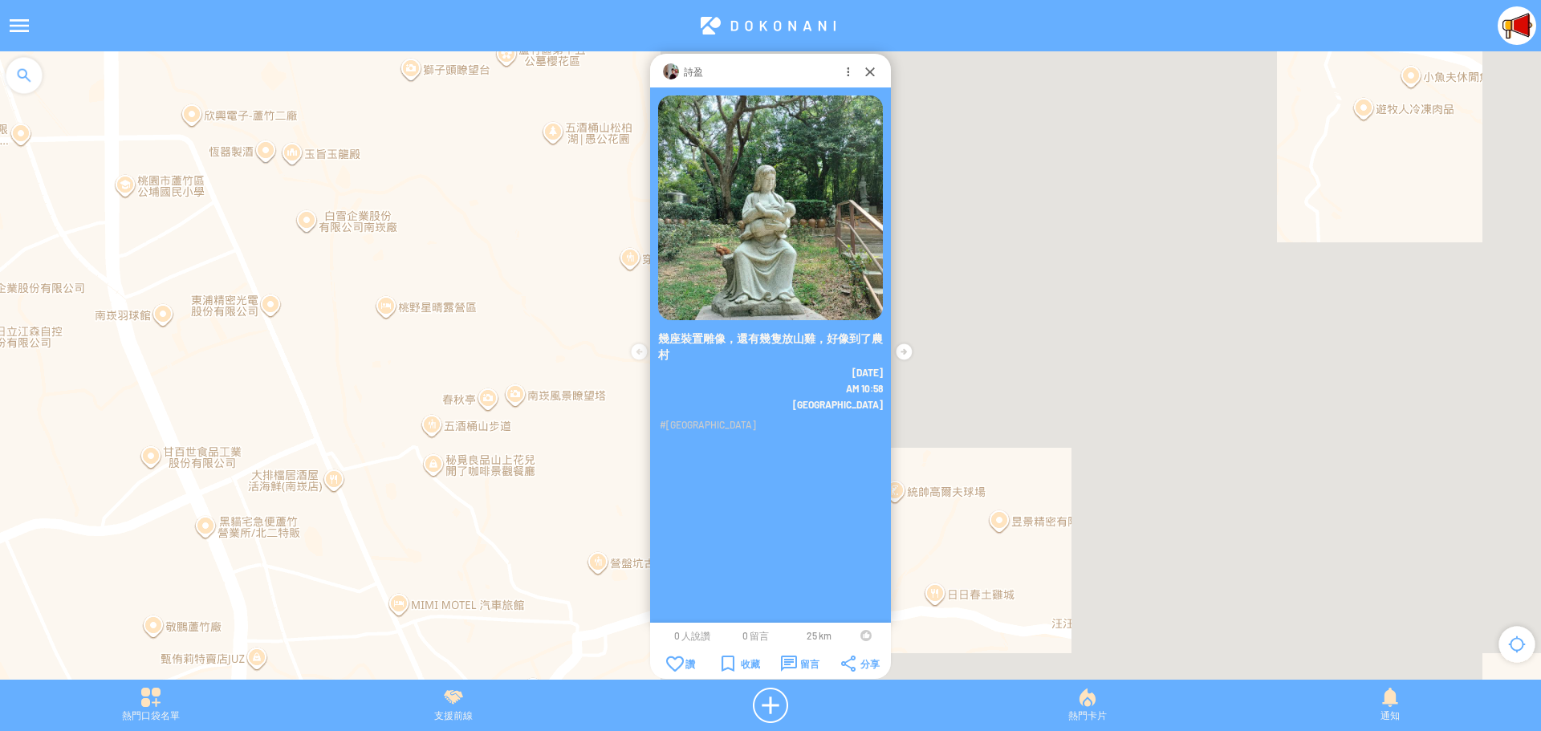
click at [862, 636] on div at bounding box center [866, 635] width 11 height 11
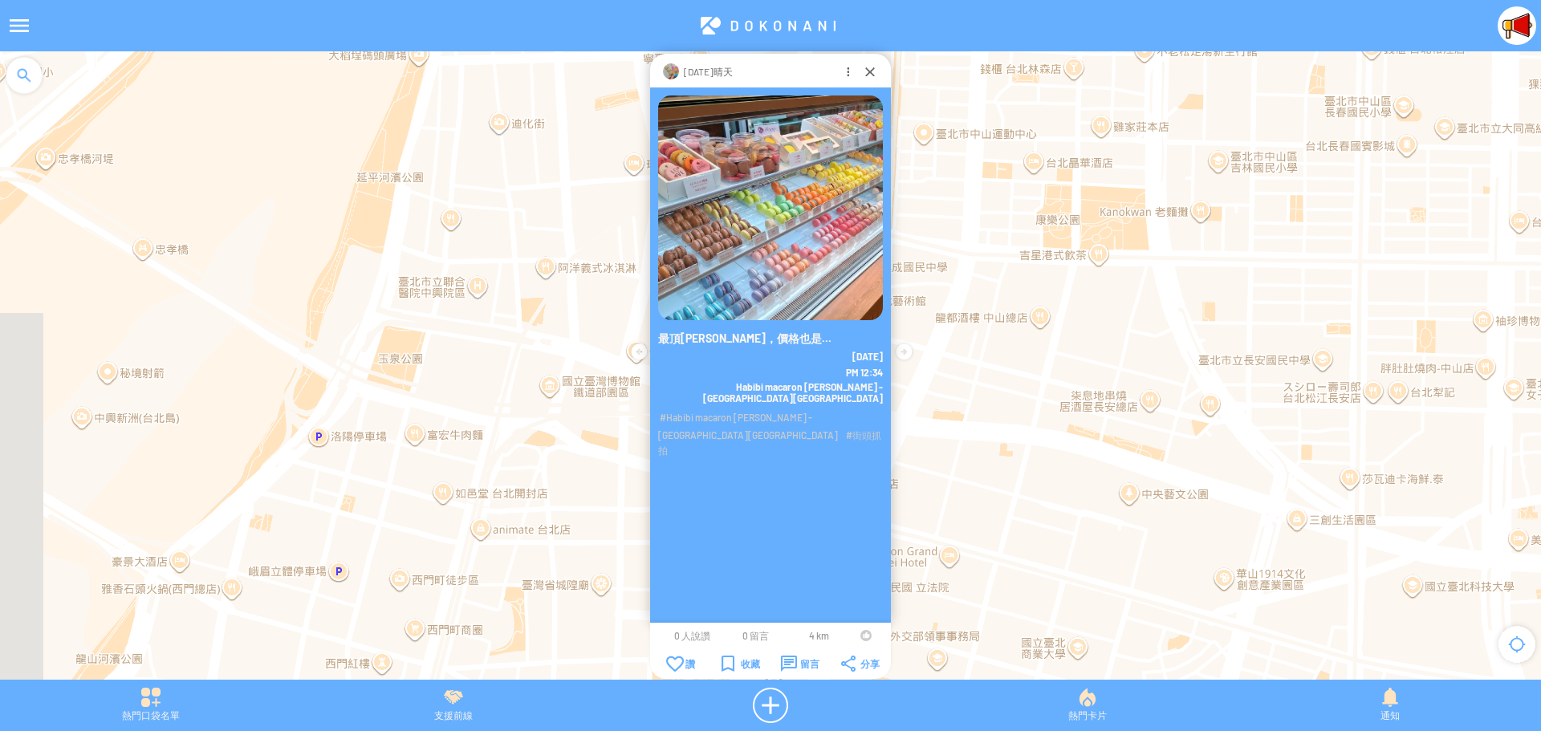
click at [862, 633] on div at bounding box center [866, 635] width 11 height 11
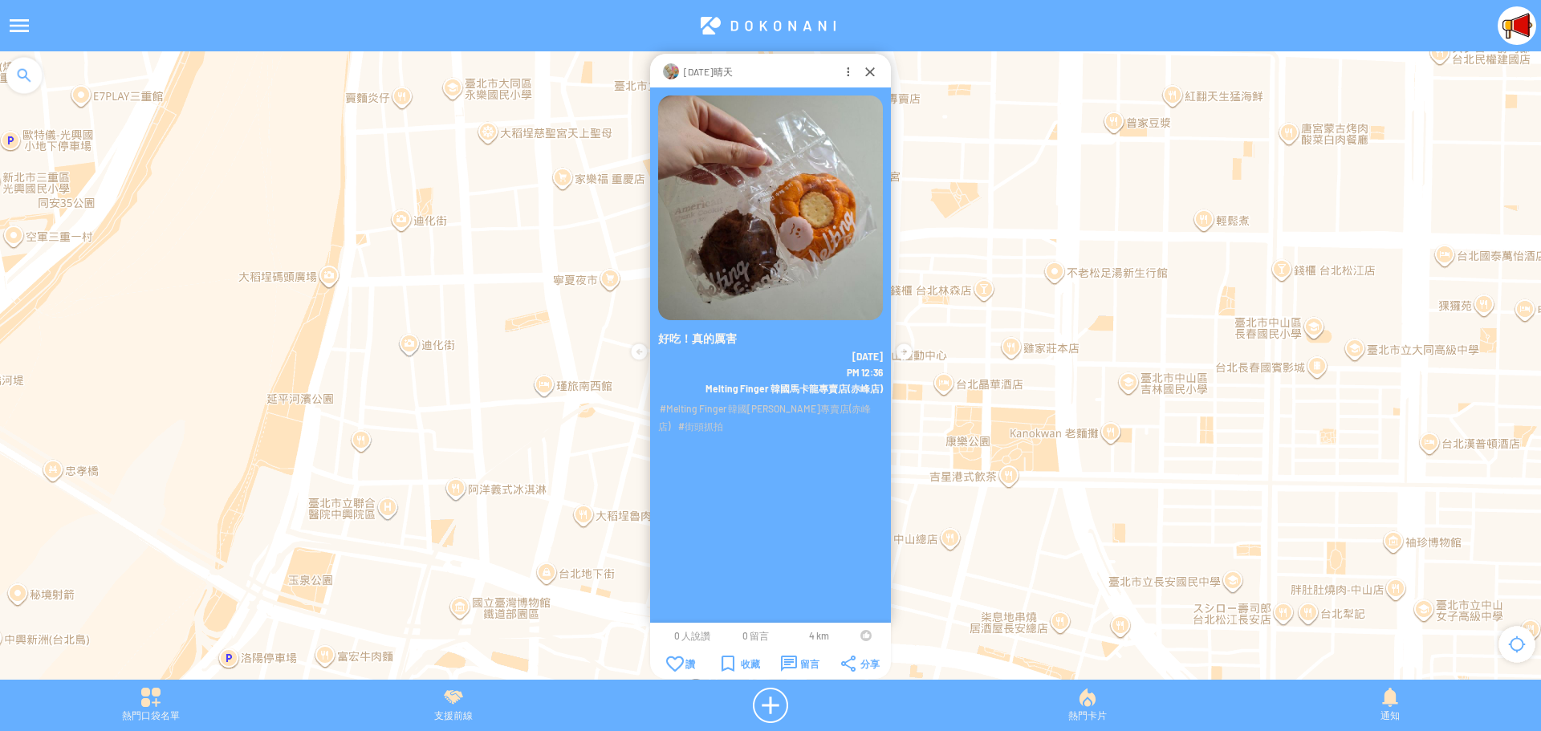
click at [861, 637] on div at bounding box center [866, 635] width 11 height 11
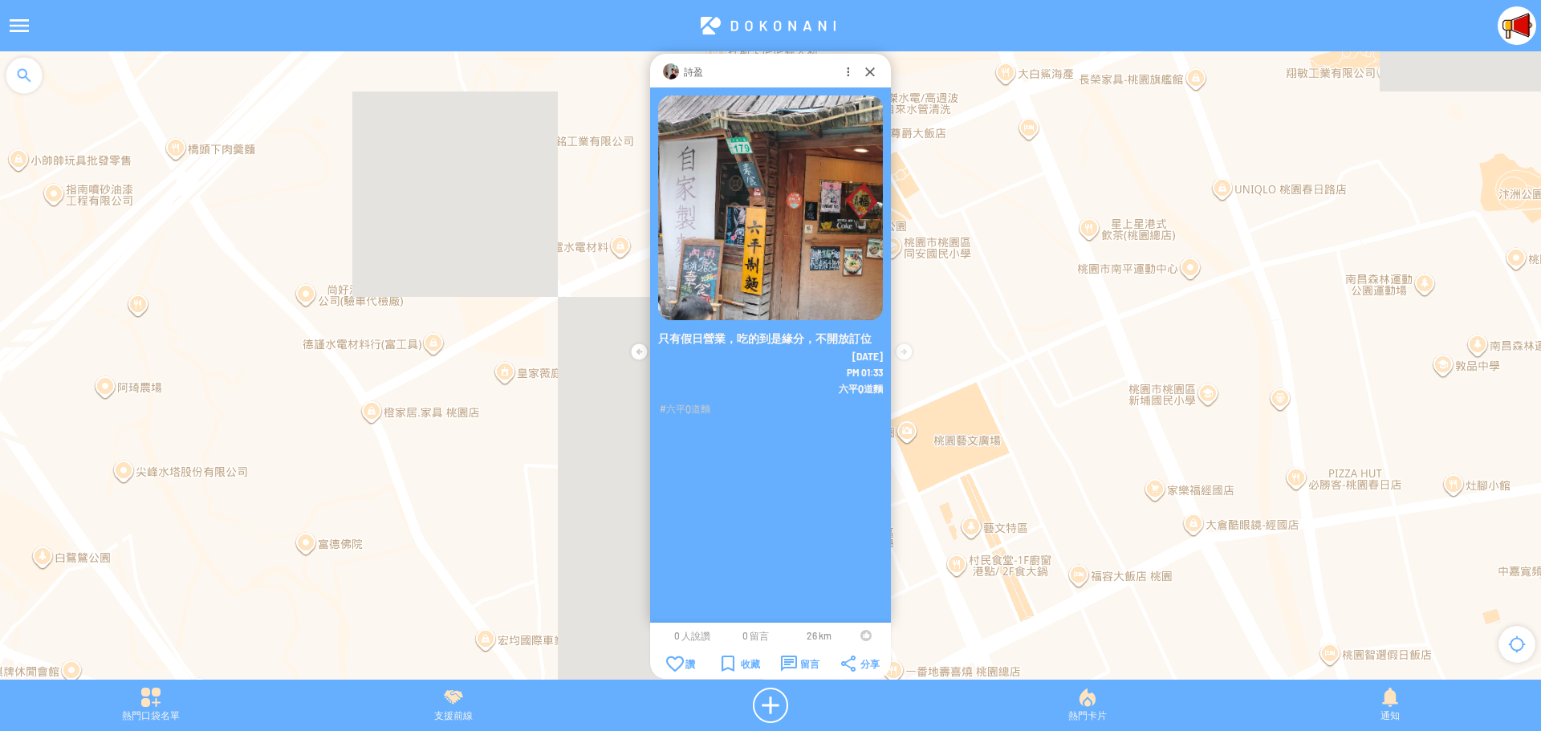
click at [860, 634] on td at bounding box center [866, 635] width 31 height 13
click at [860, 635] on td at bounding box center [866, 635] width 31 height 13
click at [861, 633] on div at bounding box center [866, 635] width 11 height 11
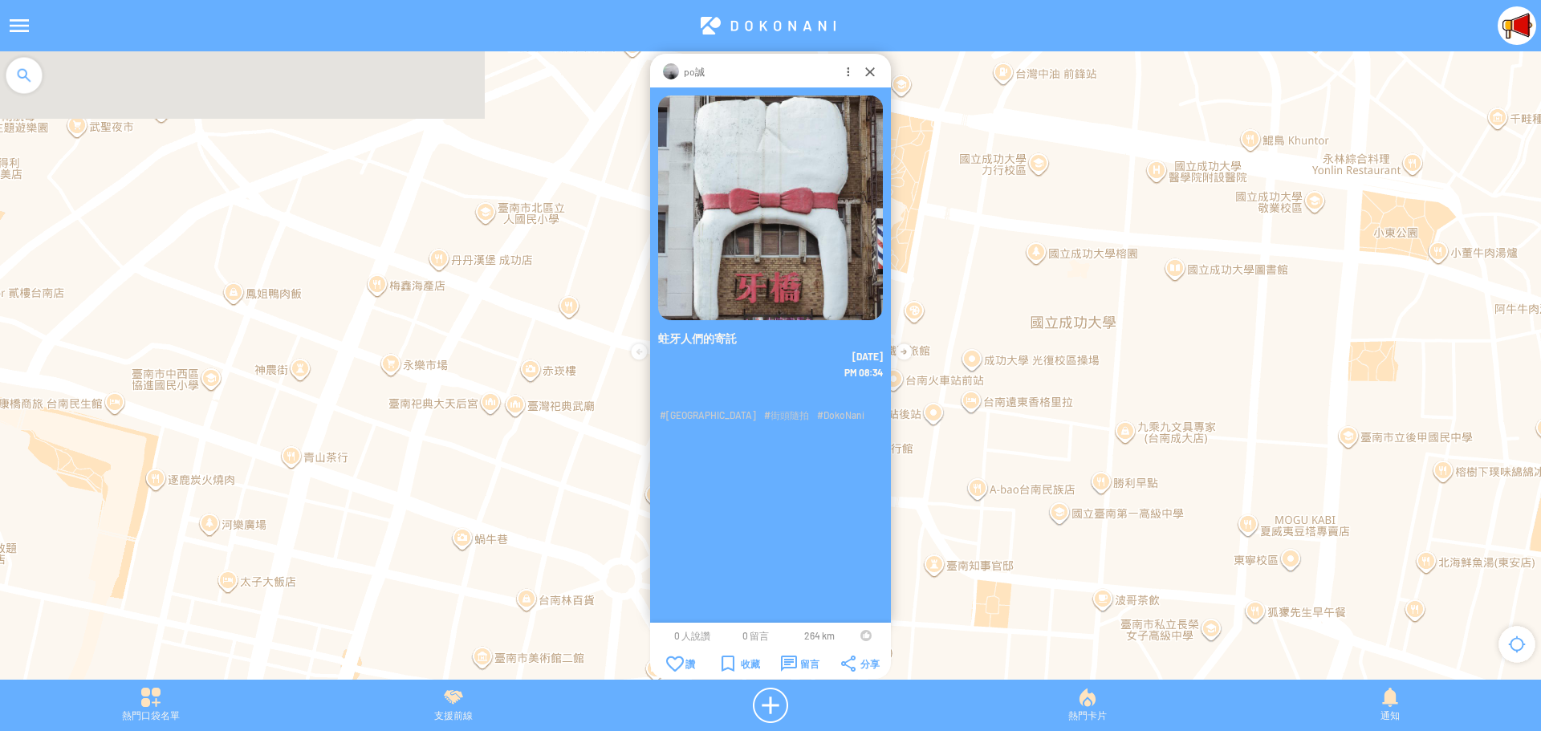
click at [862, 634] on div at bounding box center [866, 635] width 11 height 11
click at [800, 665] on div "留言" at bounding box center [800, 664] width 39 height 16
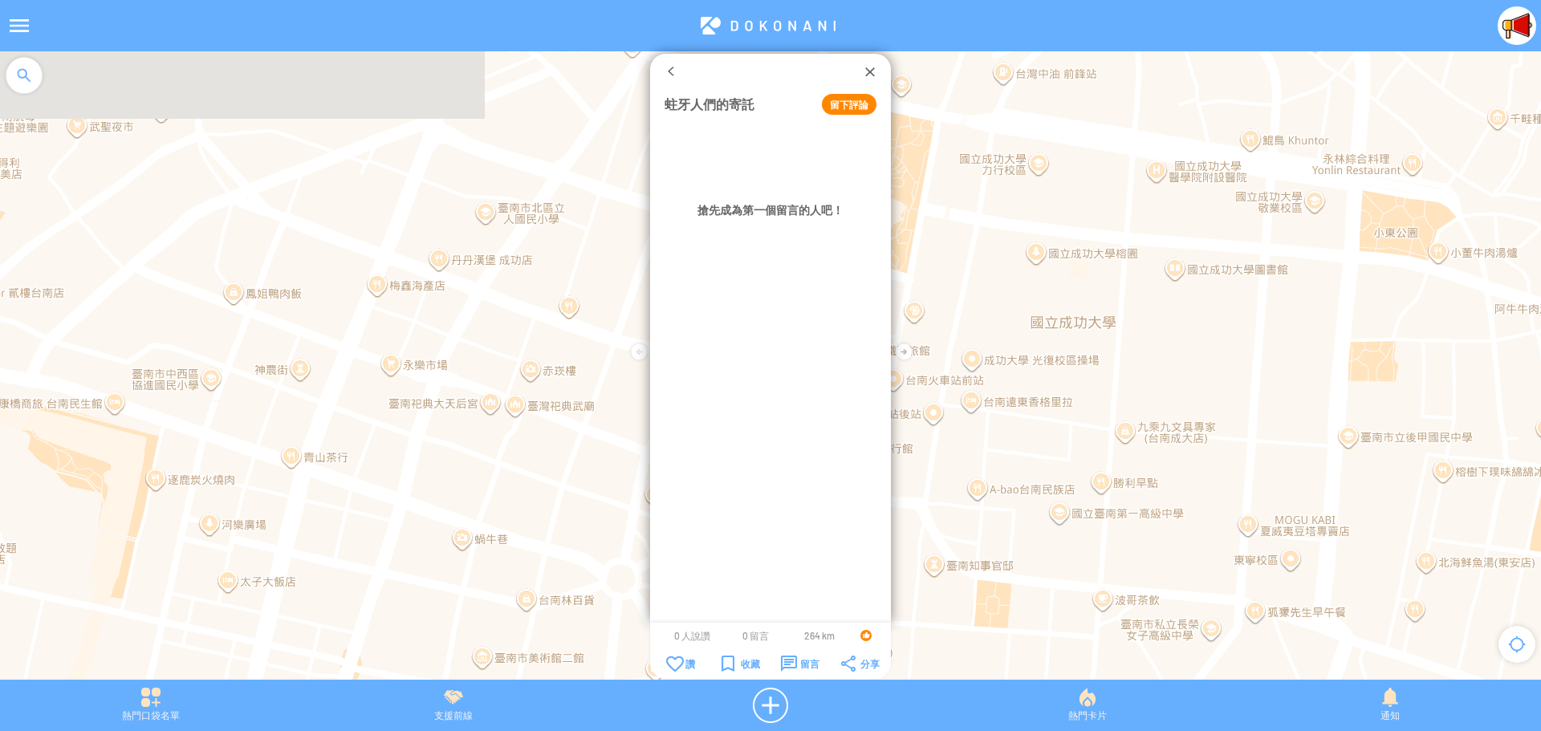
click at [850, 106] on button "留下評論" at bounding box center [849, 104] width 55 height 21
click at [836, 141] on textarea at bounding box center [771, 151] width 212 height 50
type textarea "*****"
click at [804, 191] on button "確定" at bounding box center [815, 195] width 72 height 21
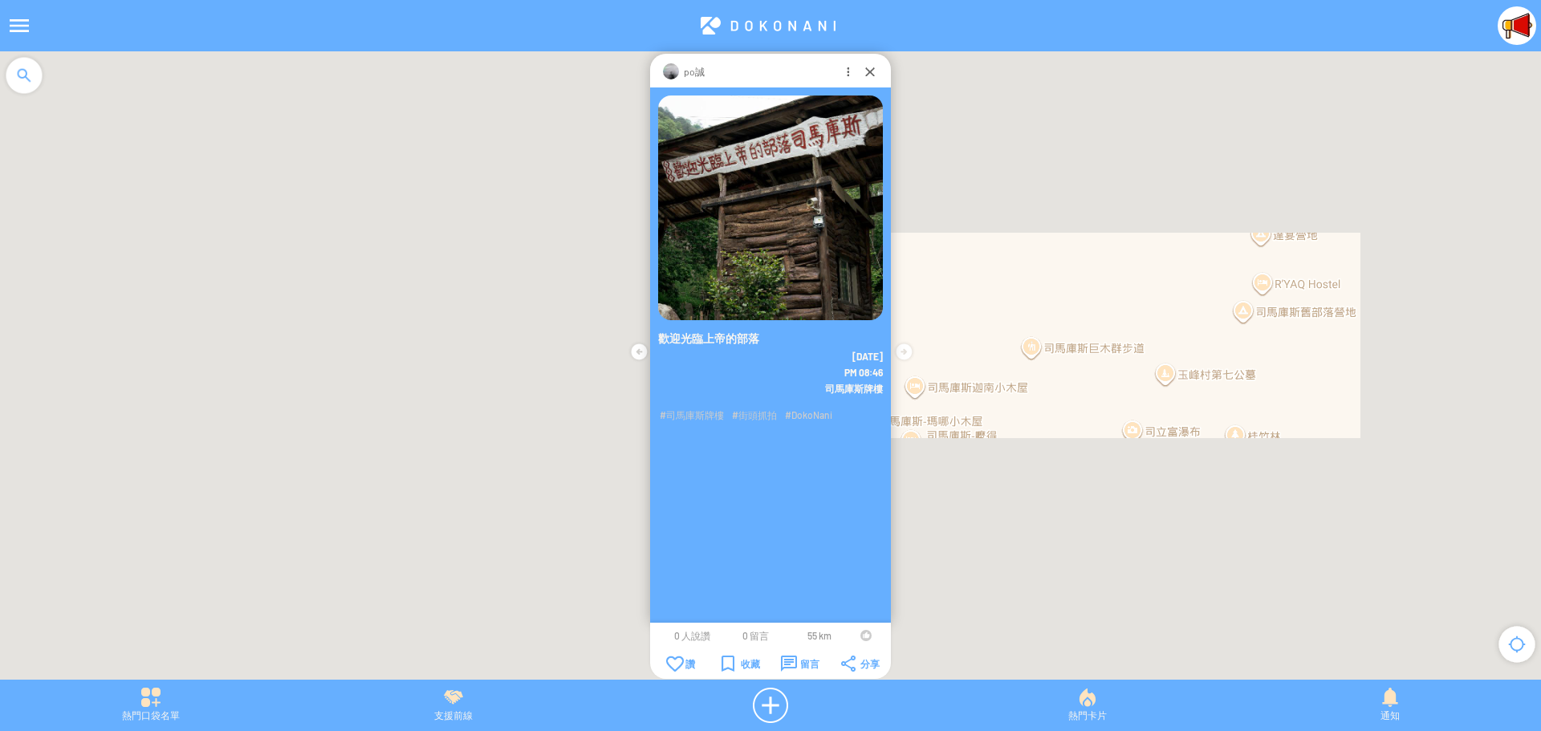
click at [860, 637] on td at bounding box center [866, 635] width 31 height 13
click at [863, 632] on div at bounding box center [866, 635] width 11 height 11
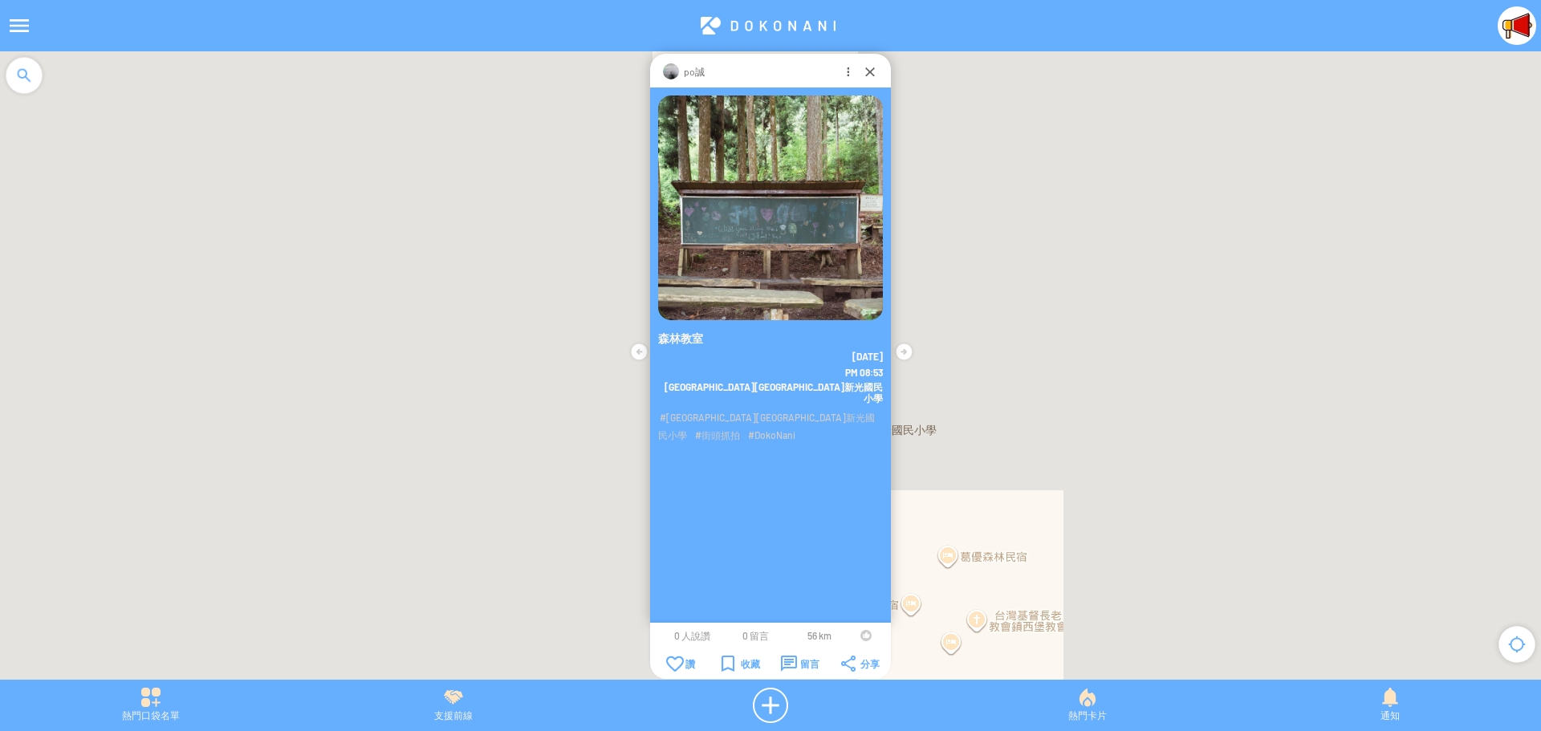
click at [859, 637] on td at bounding box center [866, 635] width 31 height 13
click at [859, 634] on td at bounding box center [866, 635] width 31 height 13
click at [861, 637] on div at bounding box center [866, 635] width 11 height 11
